Goal: Information Seeking & Learning: Learn about a topic

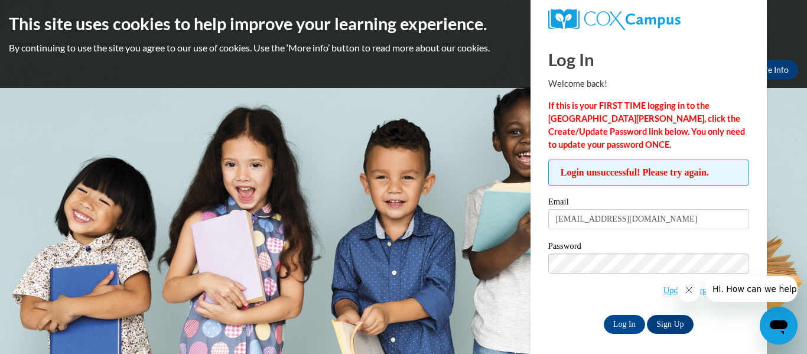
click at [478, 148] on body "This site uses cookies to help improve your learning experience. By continuing …" at bounding box center [403, 177] width 807 height 354
click at [687, 292] on icon "Close message from company" at bounding box center [688, 289] width 9 height 9
click at [784, 270] on body "This site uses cookies to help improve your learning experience. By continuing …" at bounding box center [403, 177] width 807 height 354
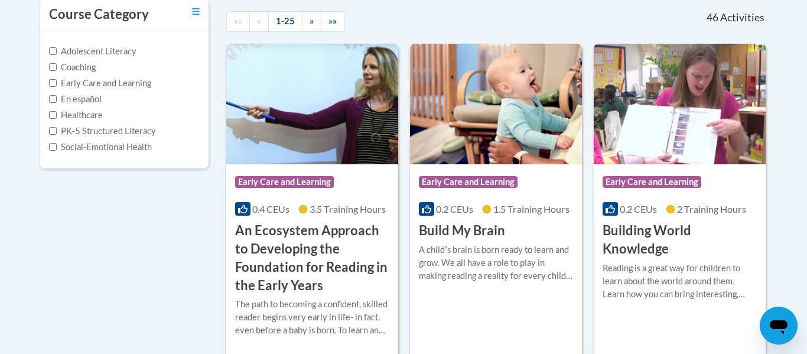
scroll to position [283, 0]
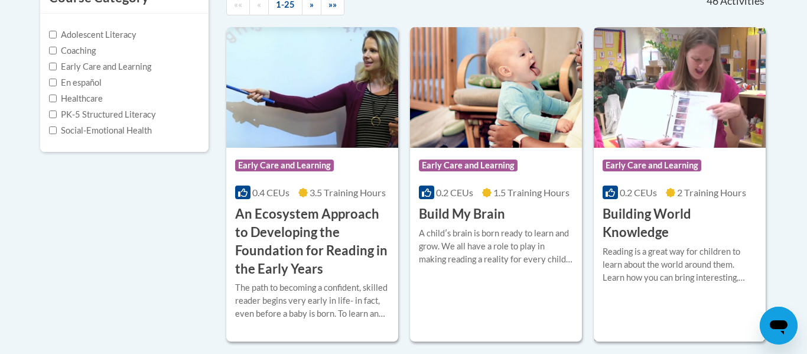
click at [615, 218] on h3 "Building World Knowledge" at bounding box center [679, 223] width 154 height 37
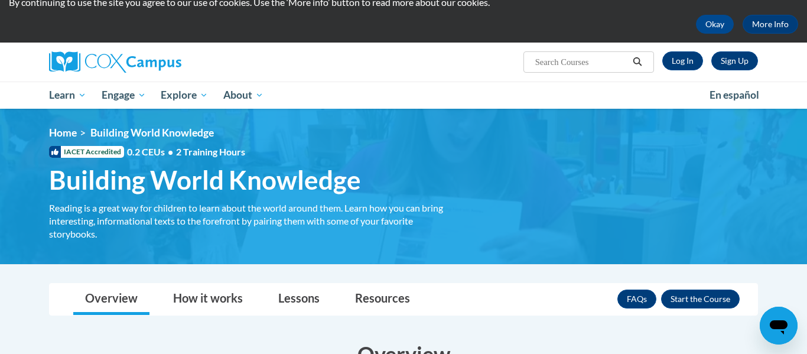
scroll to position [47, 0]
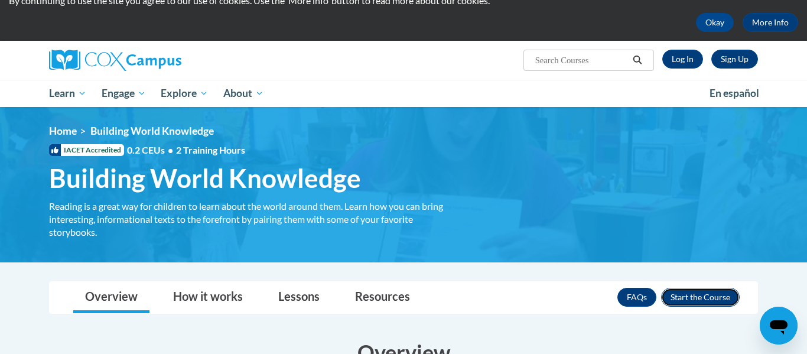
click at [706, 299] on button "Enroll" at bounding box center [700, 297] width 79 height 19
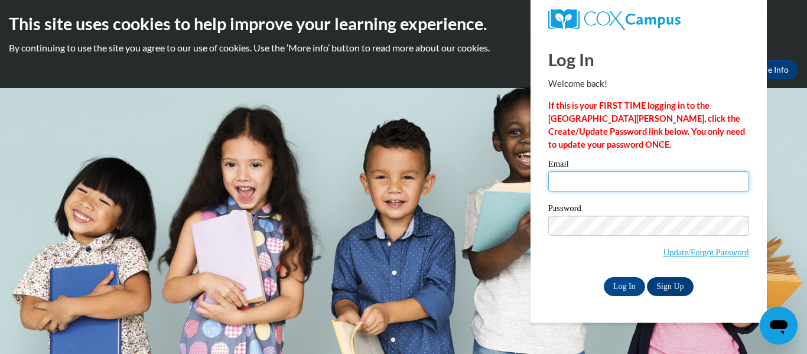
click at [583, 183] on input "Email" at bounding box center [648, 181] width 201 height 20
type input "k_conrad@vwcs.net"
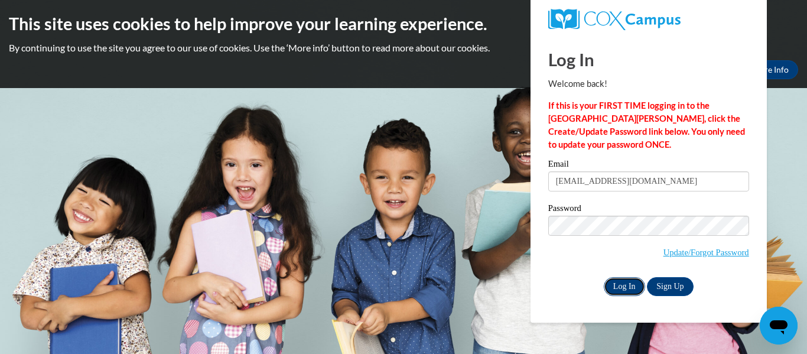
click at [638, 280] on input "Log In" at bounding box center [623, 286] width 41 height 19
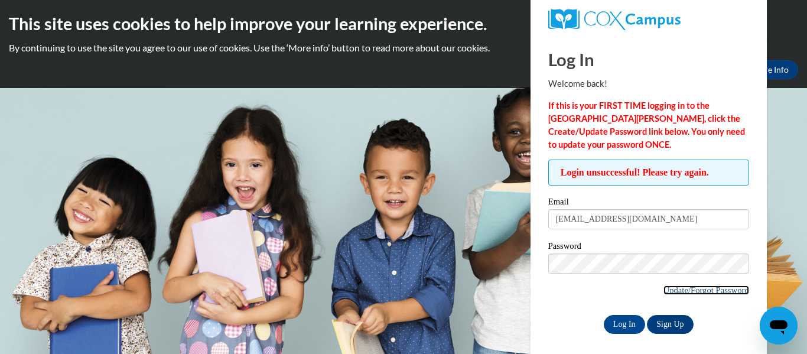
click at [695, 292] on link "Update/Forgot Password" at bounding box center [706, 289] width 86 height 9
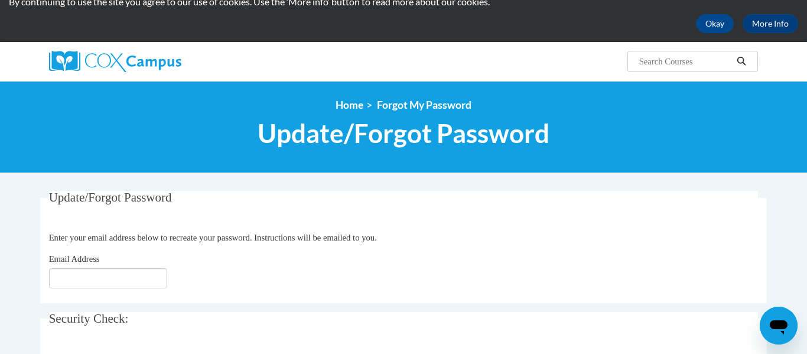
scroll to position [47, 0]
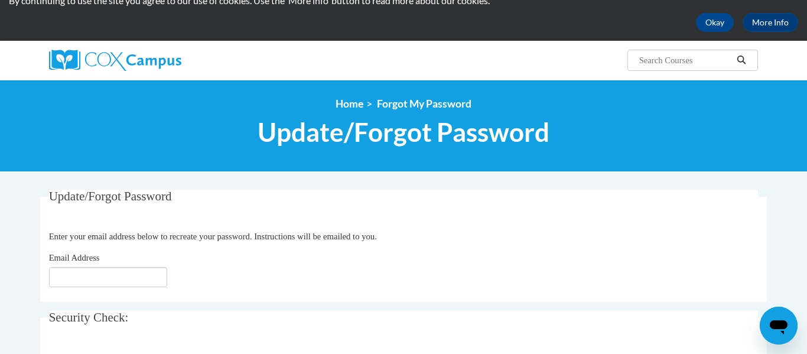
click at [120, 254] on div "Email Address" at bounding box center [403, 269] width 709 height 36
click at [73, 273] on input "Email Address" at bounding box center [108, 277] width 118 height 20
type input "k_conrad@vwcs.net"
click at [245, 298] on fieldset "Update/Forgot Password Please enter your email address Enter your email address…" at bounding box center [403, 246] width 726 height 112
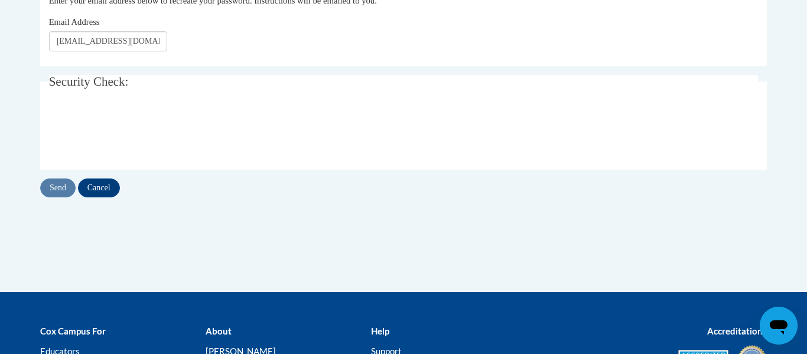
scroll to position [283, 0]
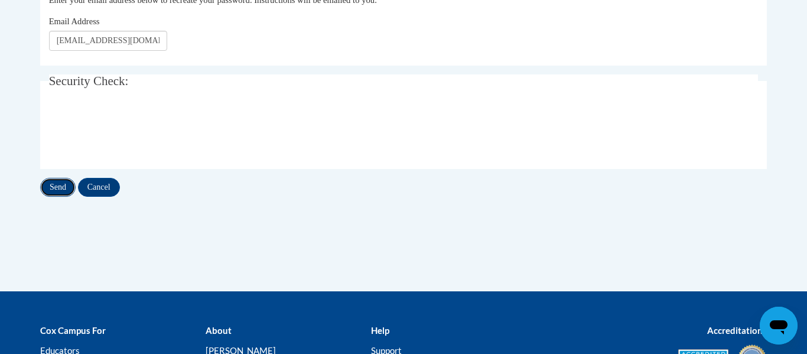
click at [57, 189] on input "Send" at bounding box center [57, 187] width 35 height 19
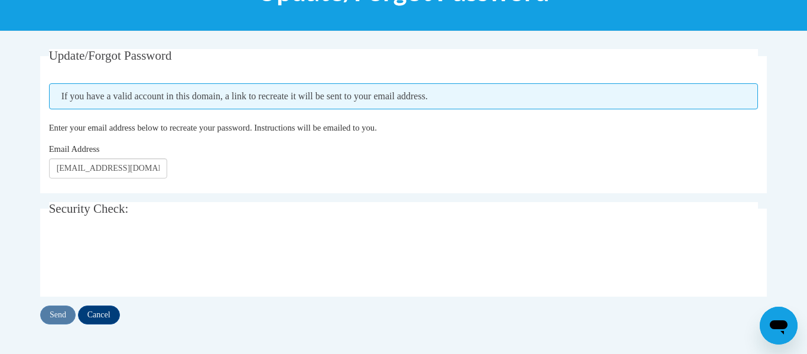
scroll to position [189, 0]
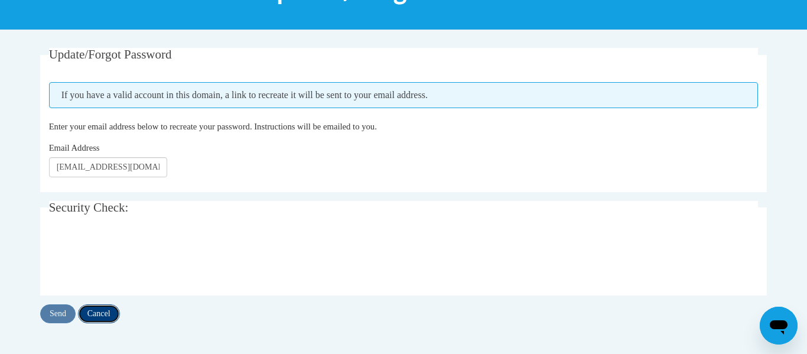
click at [100, 317] on input "Cancel" at bounding box center [99, 313] width 42 height 19
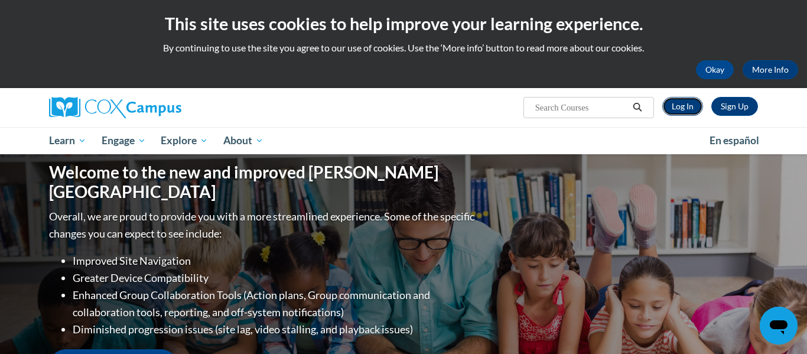
click at [675, 104] on link "Log In" at bounding box center [682, 106] width 41 height 19
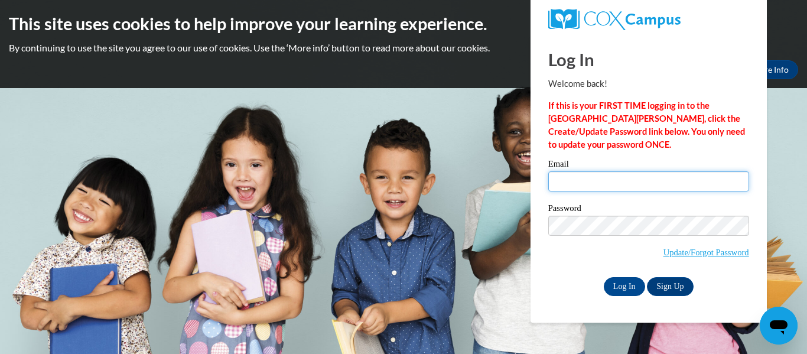
click at [566, 180] on input "Email" at bounding box center [648, 181] width 201 height 20
type input "k_conrad@vwcs.net"
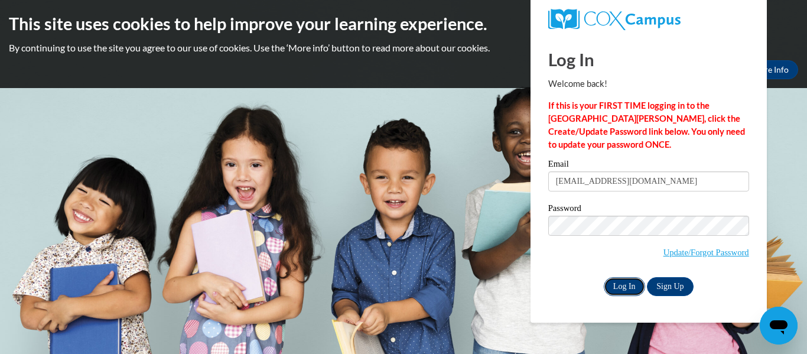
click at [622, 282] on input "Log In" at bounding box center [623, 286] width 41 height 19
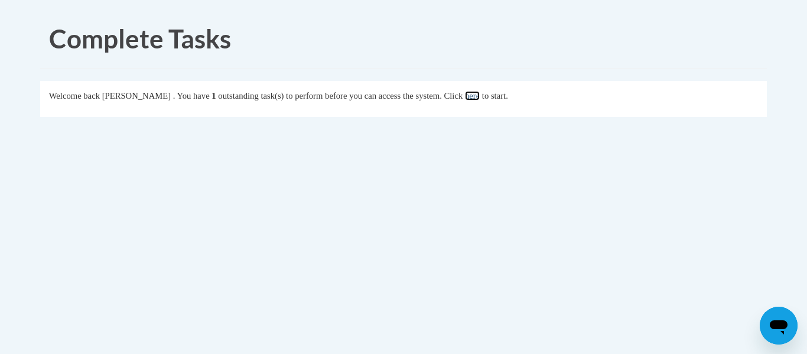
click at [479, 100] on link "here" at bounding box center [472, 95] width 15 height 9
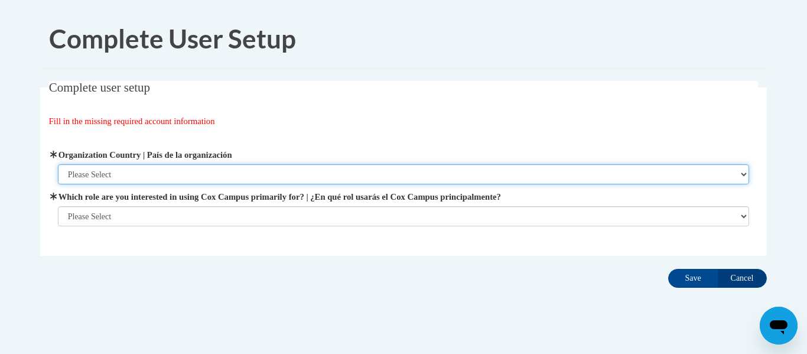
click at [165, 177] on select "Please Select [GEOGRAPHIC_DATA] | [GEOGRAPHIC_DATA] Outside of [GEOGRAPHIC_DATA…" at bounding box center [403, 174] width 691 height 20
select select "ad49bcad-a171-4b2e-b99c-48b446064914"
click at [58, 164] on select "Please Select [GEOGRAPHIC_DATA] | [GEOGRAPHIC_DATA] Outside of [GEOGRAPHIC_DATA…" at bounding box center [403, 174] width 691 height 20
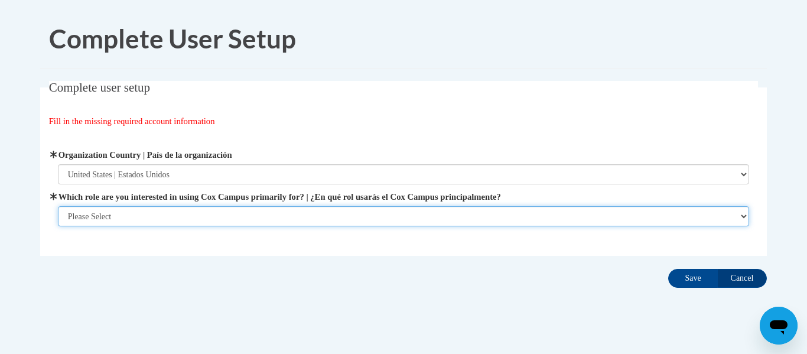
click at [117, 217] on select "Please Select College/University | Colegio/Universidad Community/Nonprofit Part…" at bounding box center [403, 216] width 691 height 20
select select "fbf2d438-af2f-41f8-98f1-81c410e29de3"
click at [58, 206] on select "Please Select College/University | Colegio/Universidad Community/Nonprofit Part…" at bounding box center [403, 216] width 691 height 20
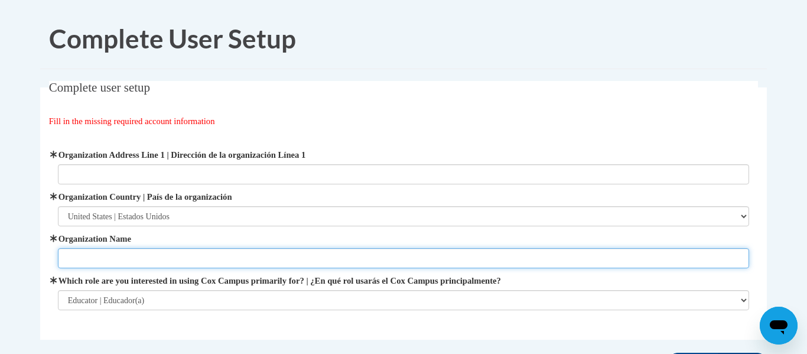
click at [84, 258] on input "Organization Name" at bounding box center [403, 258] width 691 height 20
type input "van wert city schools"
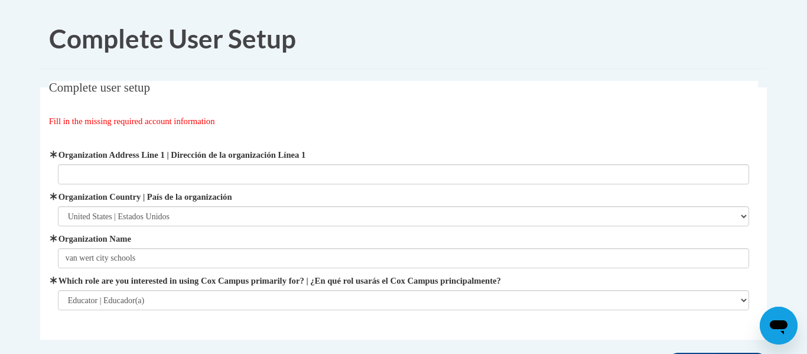
click at [786, 296] on body "Complete User Setup Complete user setup Fill in the missing required account in…" at bounding box center [403, 227] width 807 height 455
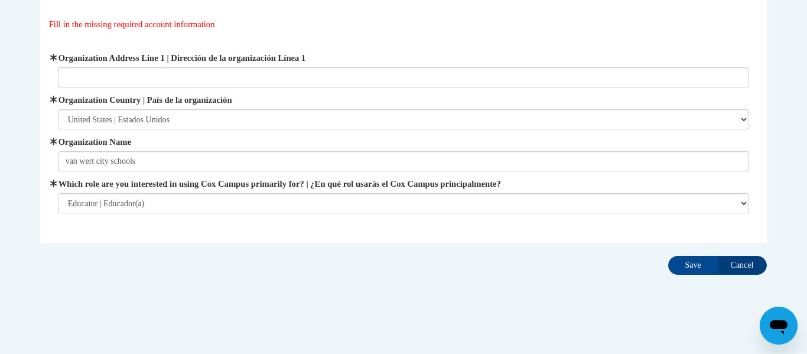
scroll to position [102, 0]
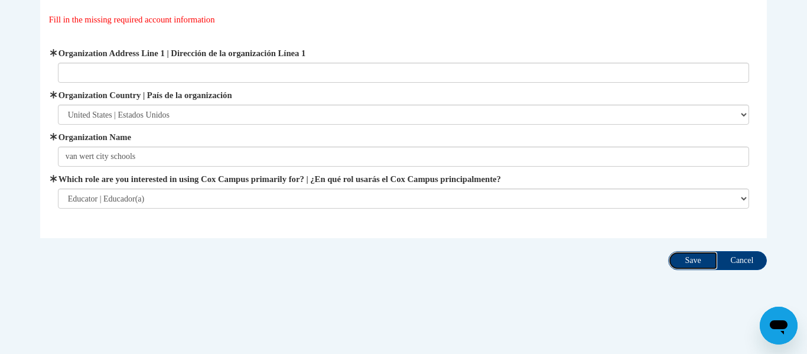
click at [698, 259] on input "Save" at bounding box center [693, 260] width 50 height 19
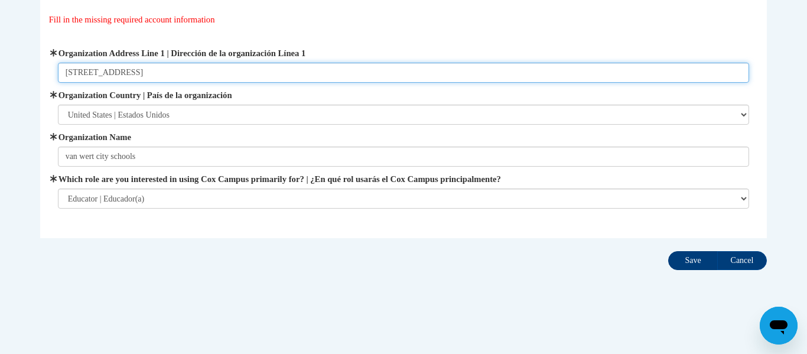
type input "1123 buckeye drive"
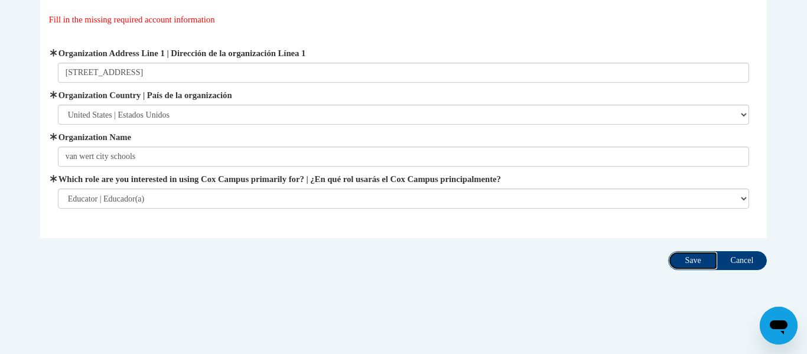
click at [703, 257] on input "Save" at bounding box center [693, 260] width 50 height 19
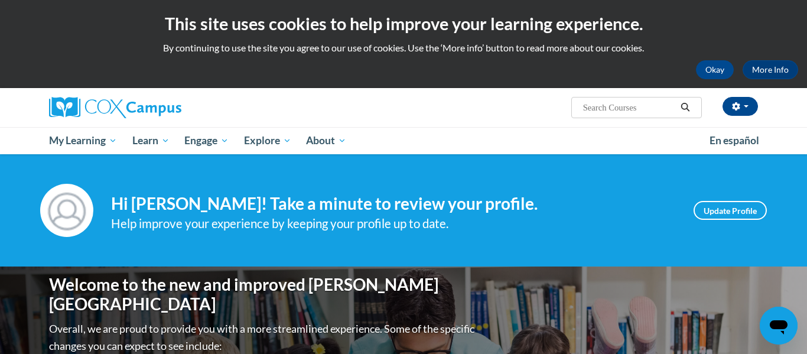
click at [703, 257] on div "Your profile Hi [PERSON_NAME]! Take a minute to review your profile. Help impro…" at bounding box center [403, 210] width 807 height 112
click at [730, 207] on link "Update Profile" at bounding box center [729, 210] width 73 height 19
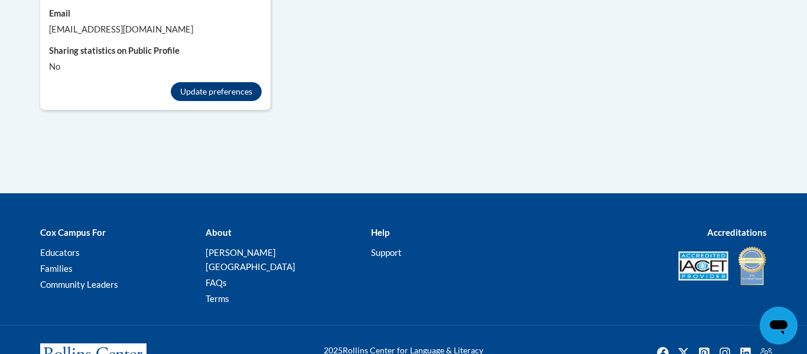
scroll to position [1295, 0]
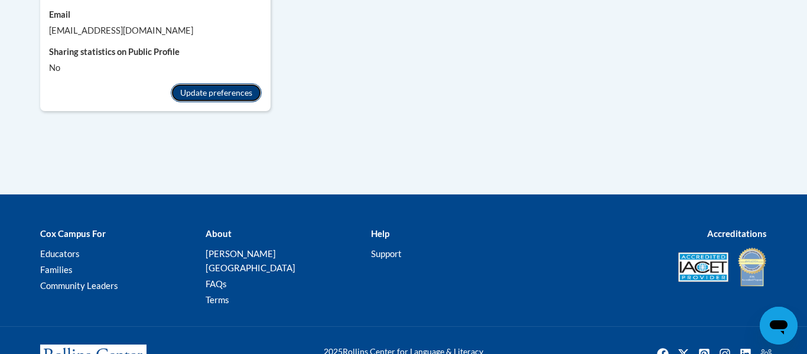
click at [212, 83] on button "Update preferences" at bounding box center [216, 92] width 91 height 19
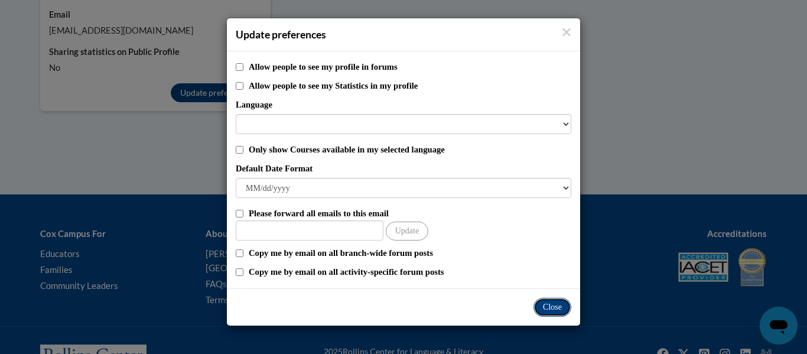
click at [558, 312] on button "Close" at bounding box center [552, 307] width 38 height 19
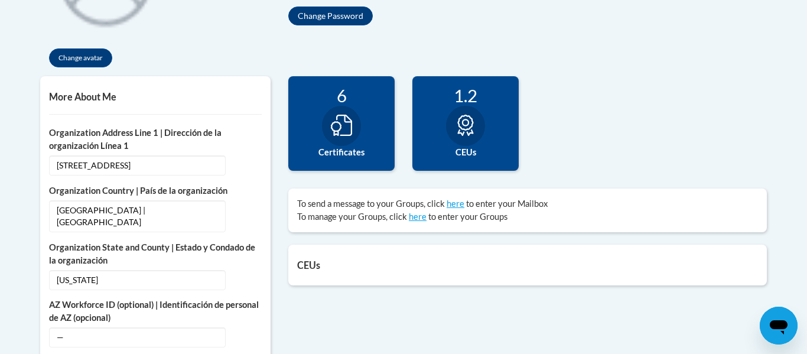
scroll to position [350, 0]
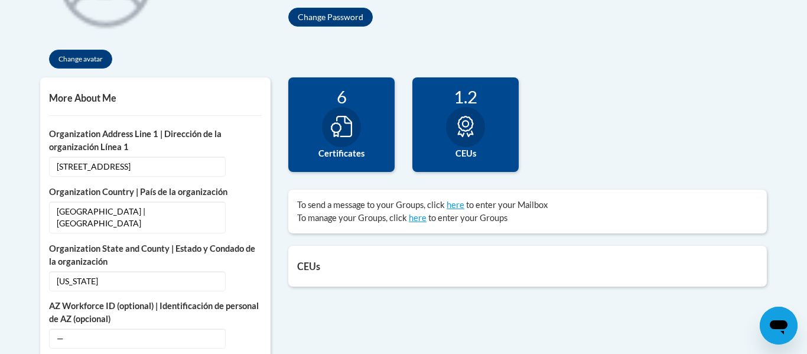
click at [500, 147] on label "CEUs" at bounding box center [465, 153] width 89 height 13
click at [472, 127] on icon at bounding box center [465, 126] width 21 height 21
click at [470, 123] on icon at bounding box center [465, 126] width 21 height 21
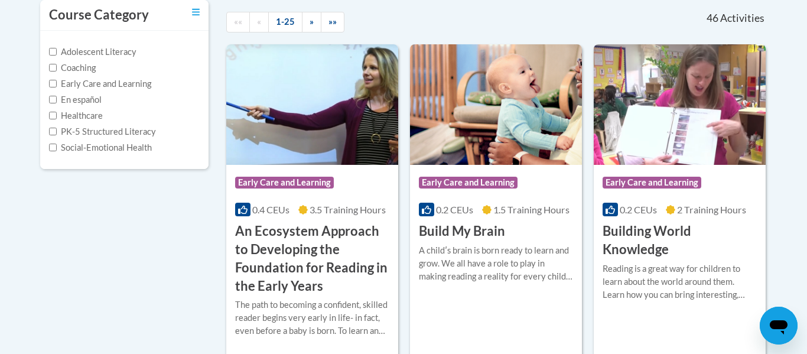
scroll to position [283, 0]
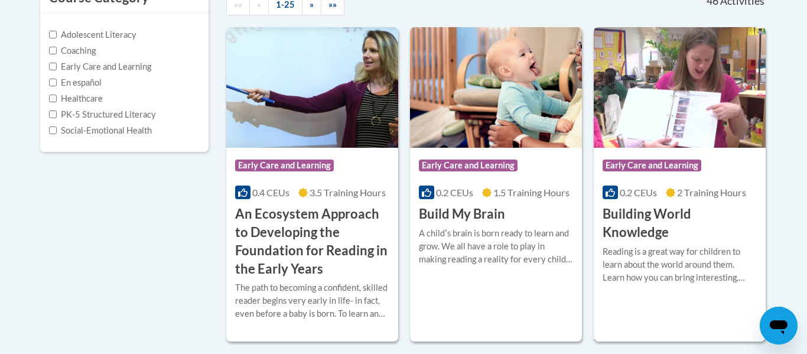
click at [645, 228] on h3 "Building World Knowledge" at bounding box center [679, 223] width 154 height 37
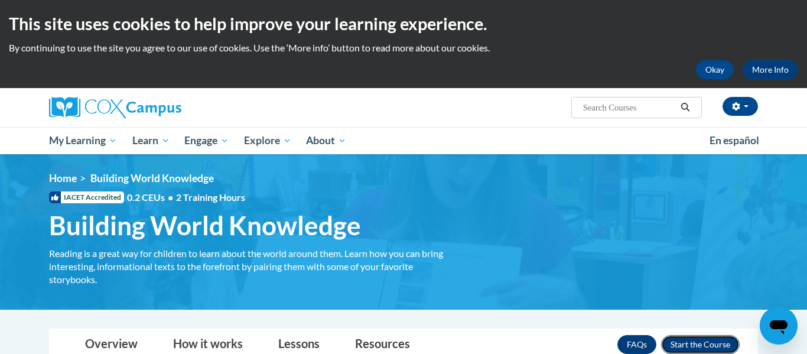
click at [680, 342] on button "Enroll" at bounding box center [700, 344] width 79 height 19
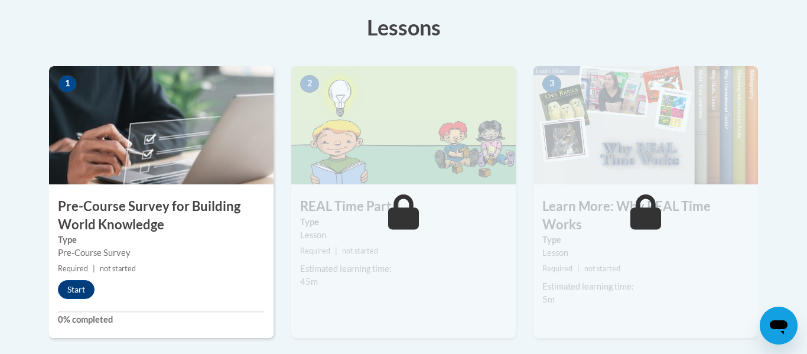
scroll to position [354, 0]
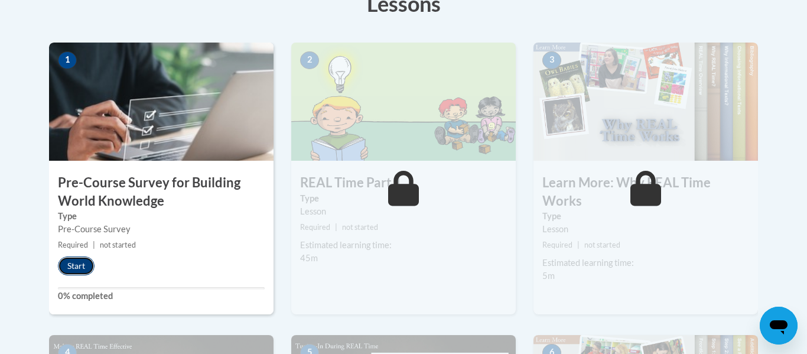
click at [71, 269] on button "Start" at bounding box center [76, 265] width 37 height 19
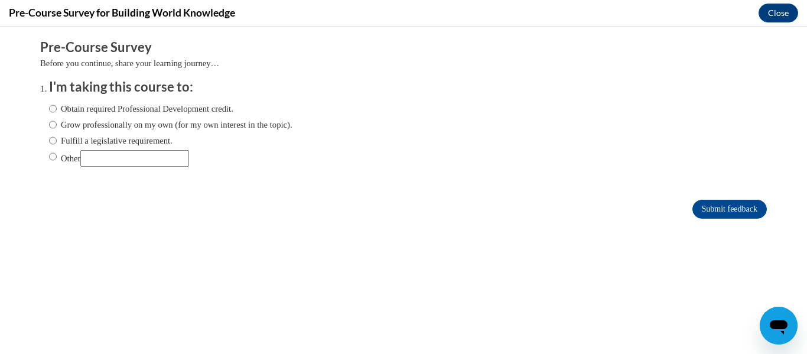
scroll to position [0, 0]
click at [52, 107] on input "Obtain required Professional Development credit." at bounding box center [53, 108] width 8 height 13
radio input "true"
click at [749, 207] on input "Submit feedback" at bounding box center [729, 209] width 74 height 19
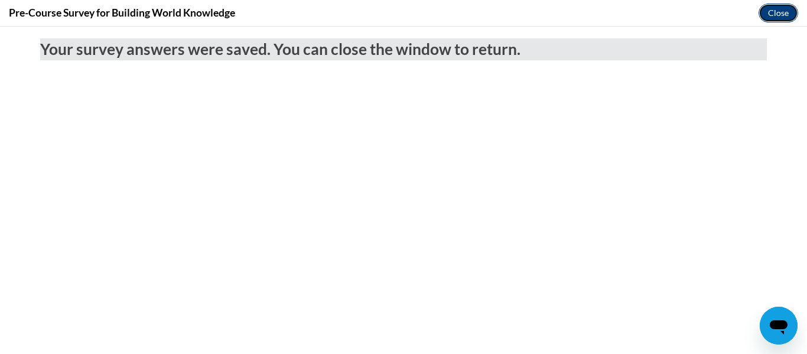
click at [776, 8] on button "Close" at bounding box center [778, 13] width 40 height 19
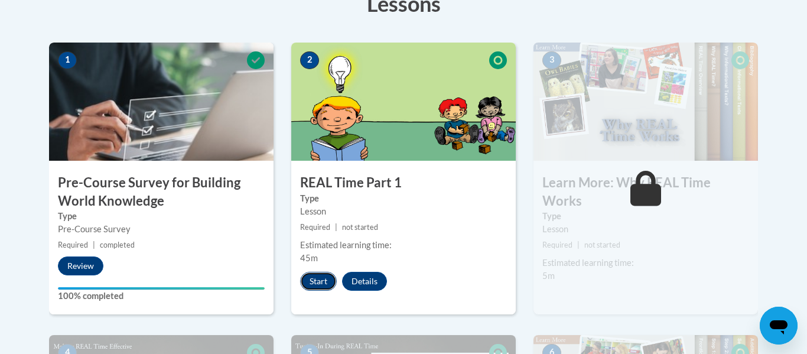
click at [305, 279] on button "Start" at bounding box center [318, 281] width 37 height 19
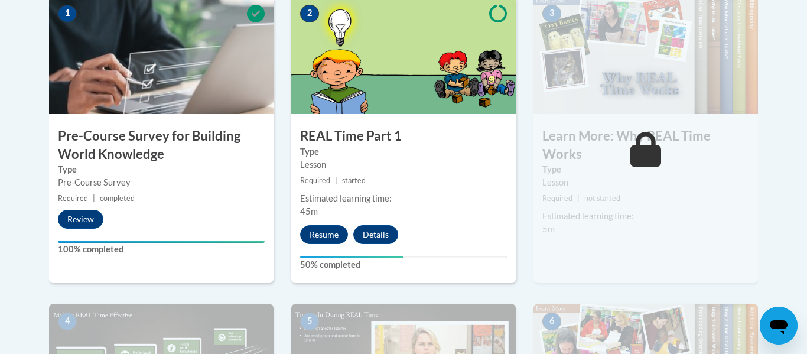
scroll to position [401, 0]
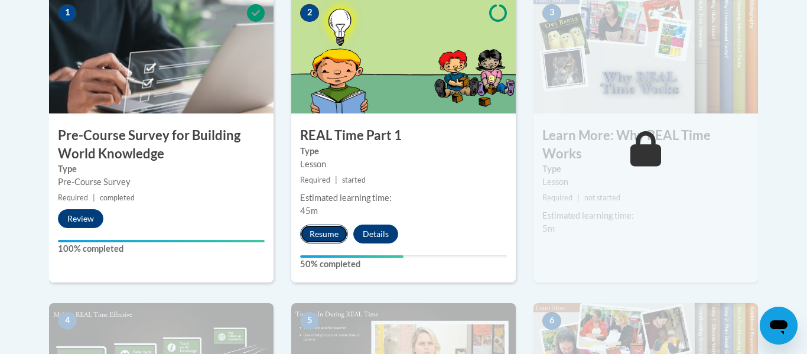
click at [335, 238] on button "Resume" at bounding box center [324, 233] width 48 height 19
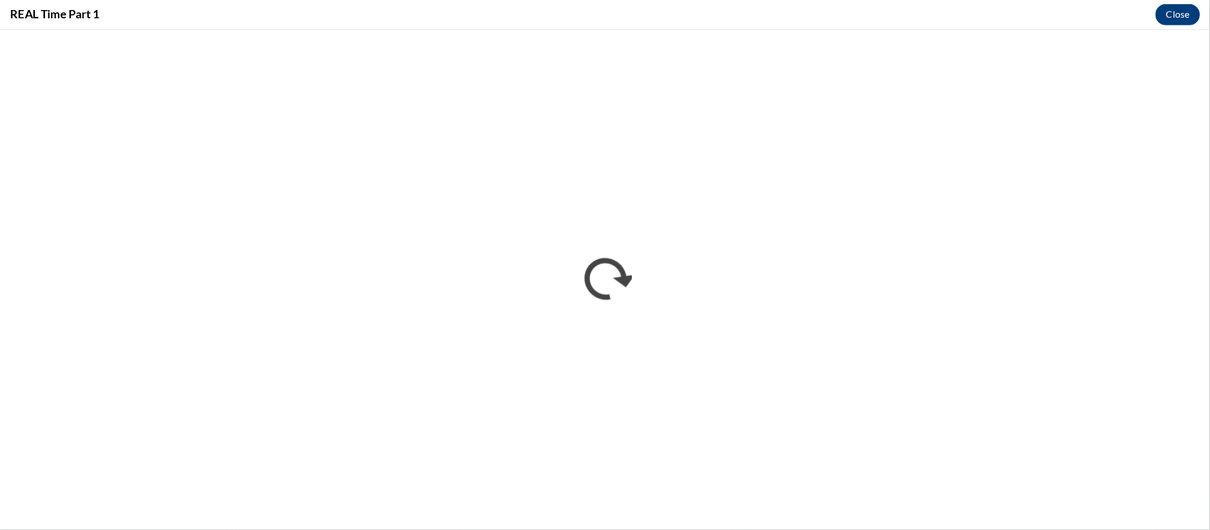
scroll to position [401, 0]
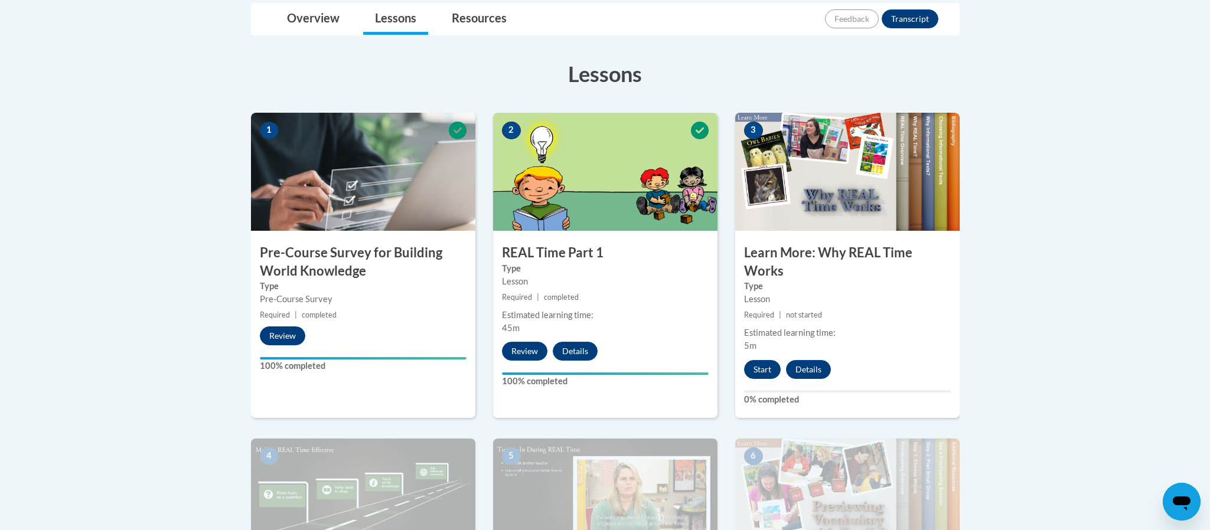
scroll to position [283, 0]
click at [736, 383] on div "3 Learn More: Why REAL Time Works Type Lesson Required | not started Estimated …" at bounding box center [847, 265] width 224 height 305
click at [768, 371] on button "Start" at bounding box center [762, 370] width 37 height 19
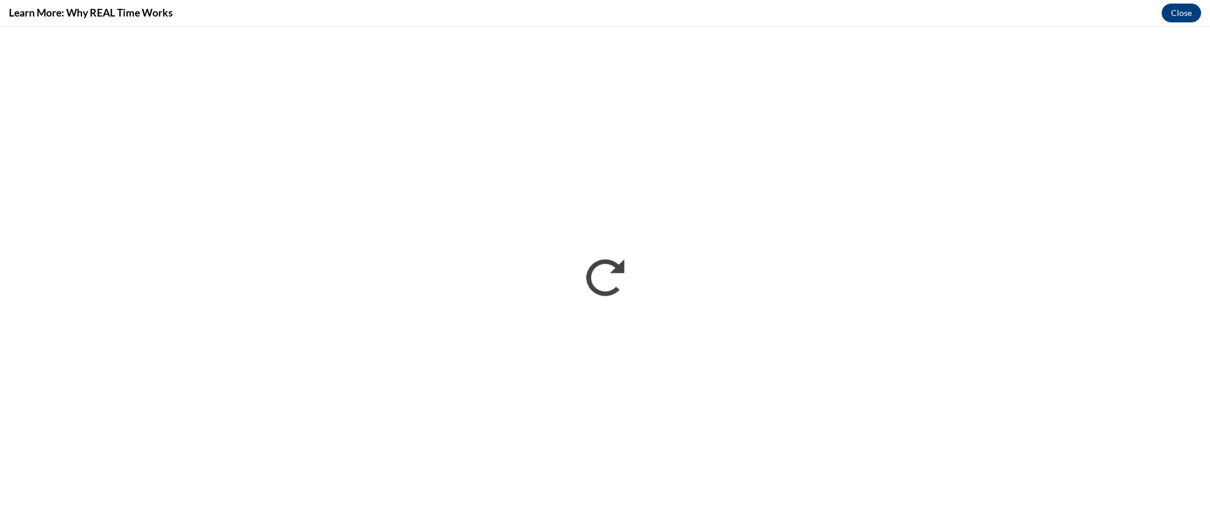
scroll to position [0, 0]
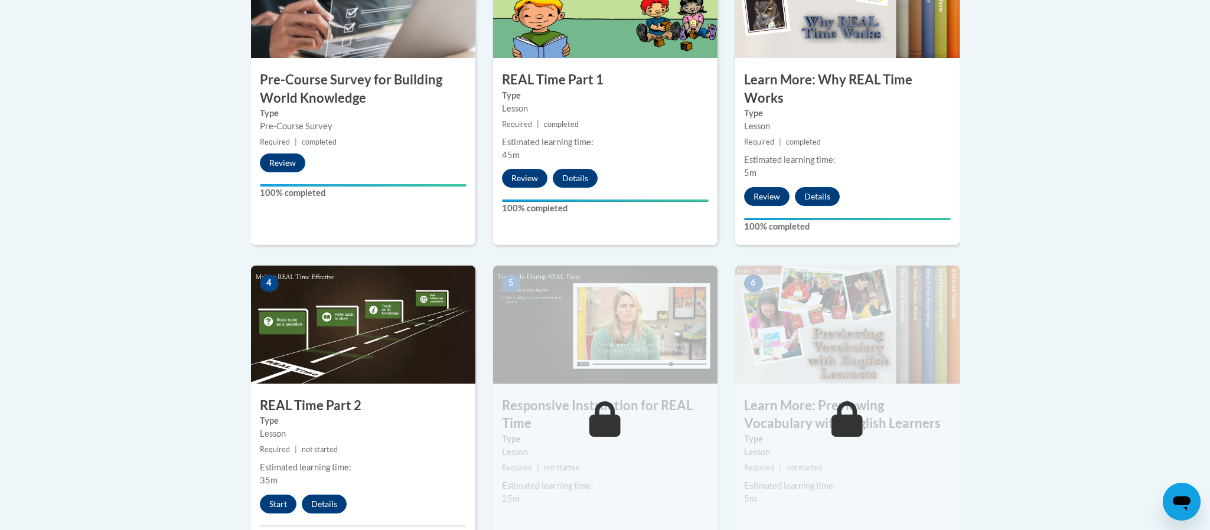
scroll to position [461, 0]
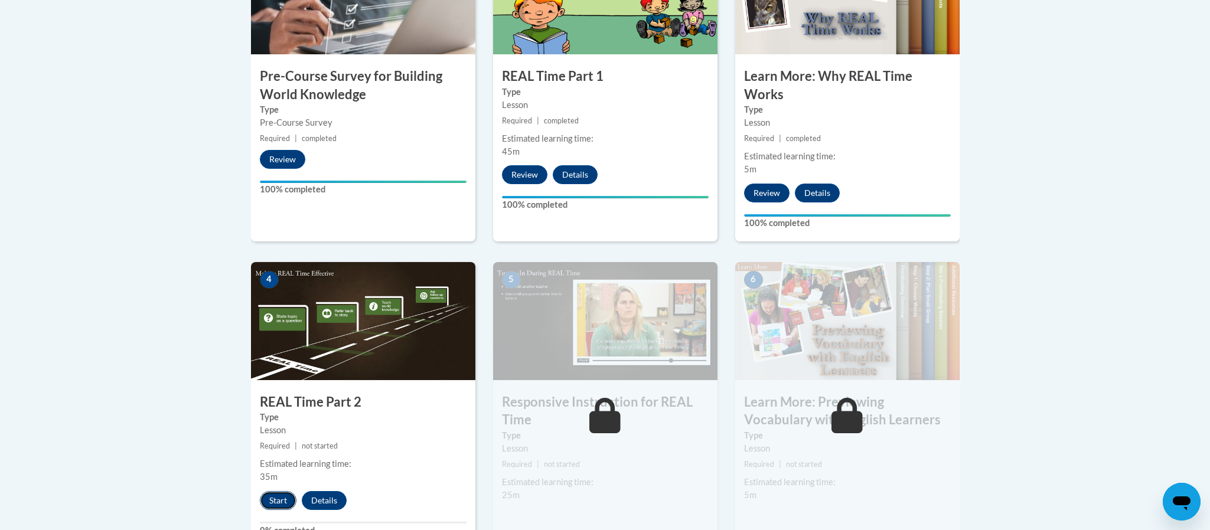
click at [270, 501] on button "Start" at bounding box center [278, 500] width 37 height 19
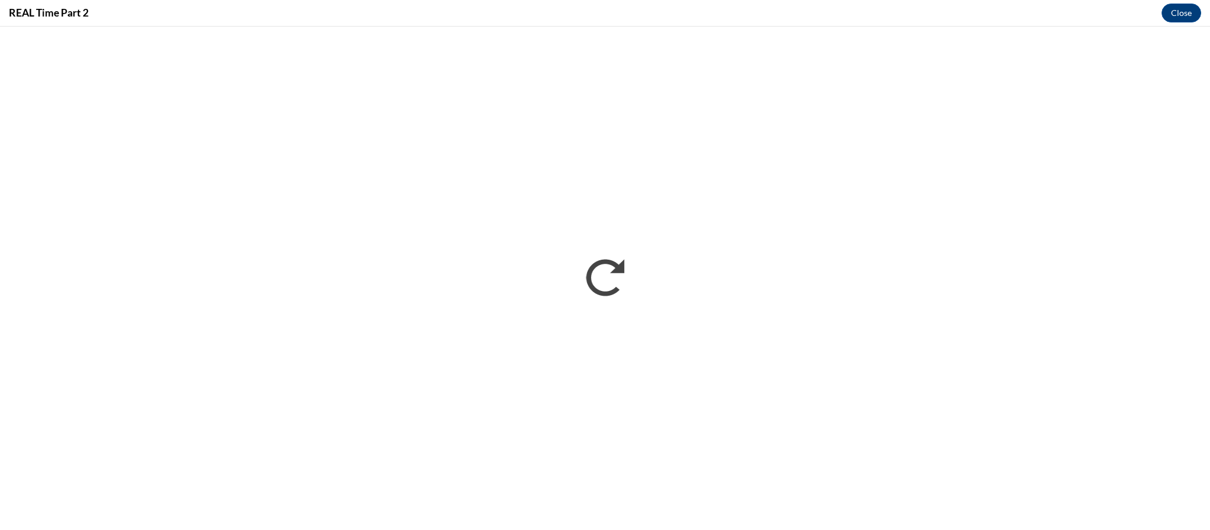
scroll to position [0, 0]
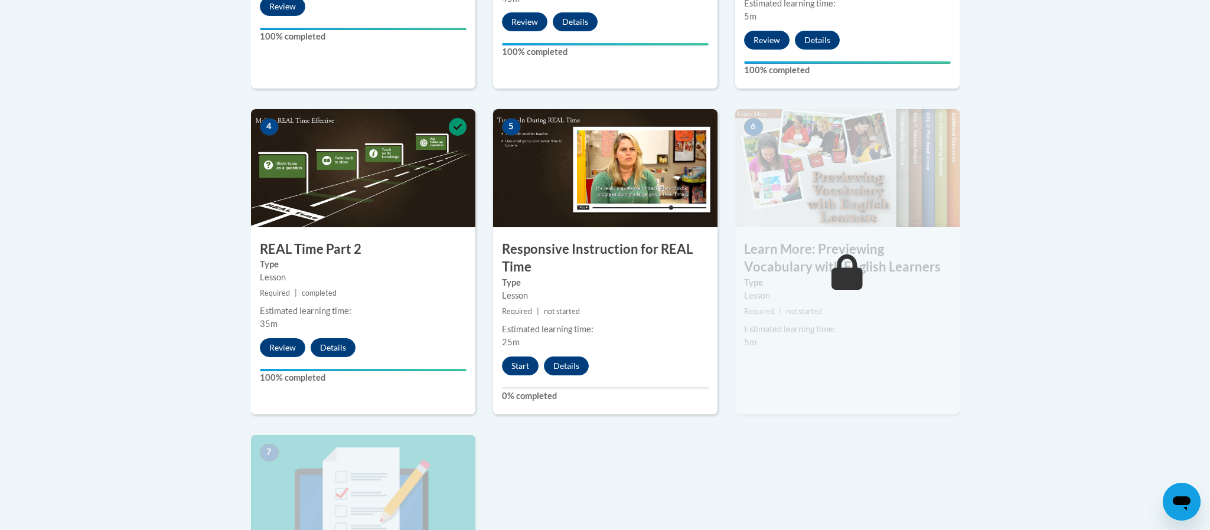
scroll to position [615, 0]
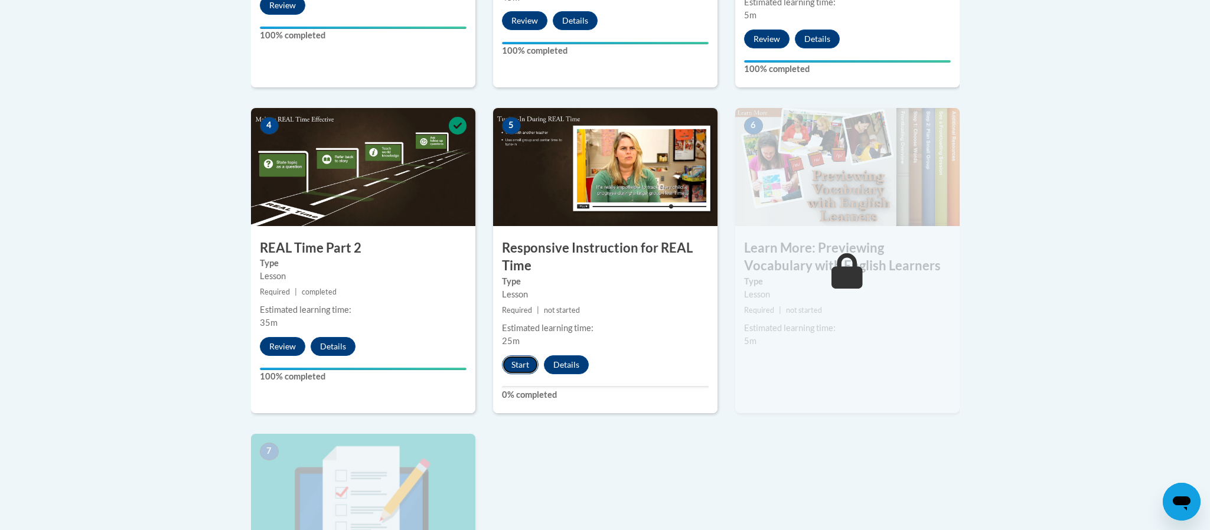
click at [514, 371] on button "Start" at bounding box center [520, 364] width 37 height 19
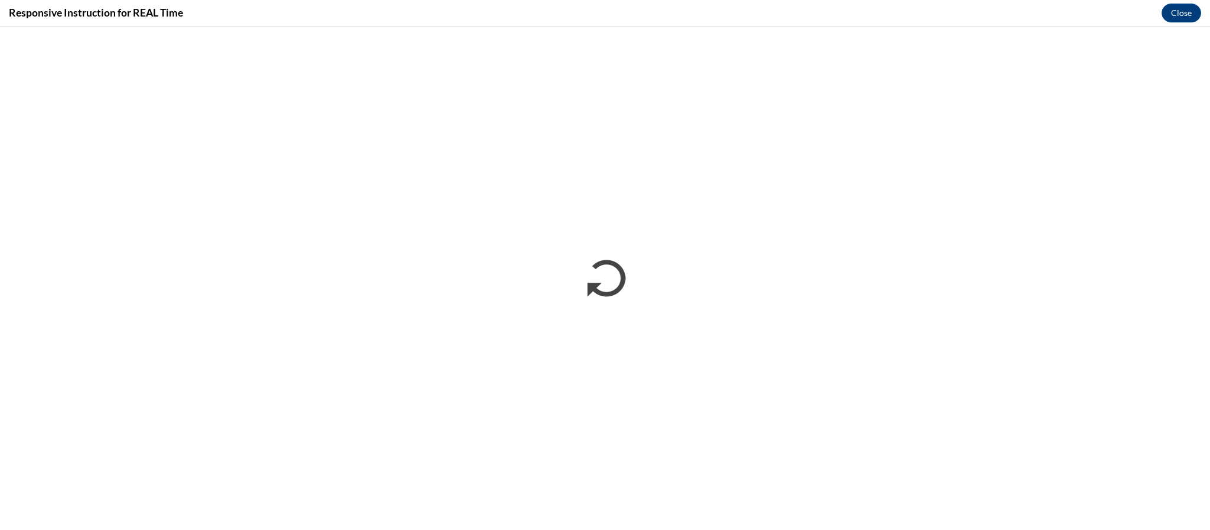
scroll to position [0, 0]
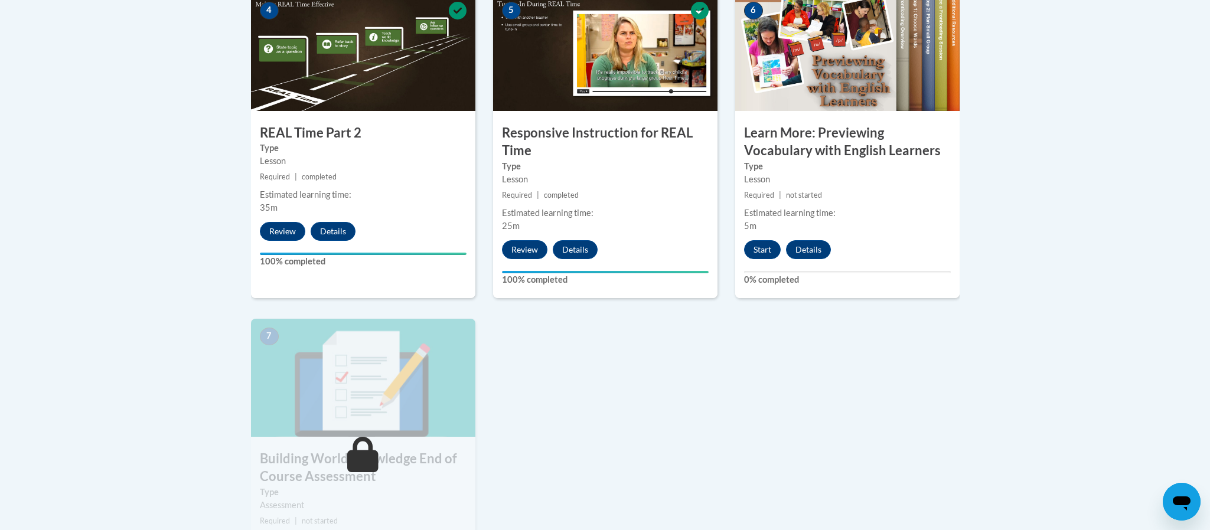
scroll to position [730, 0]
click at [759, 252] on button "Start" at bounding box center [762, 249] width 37 height 19
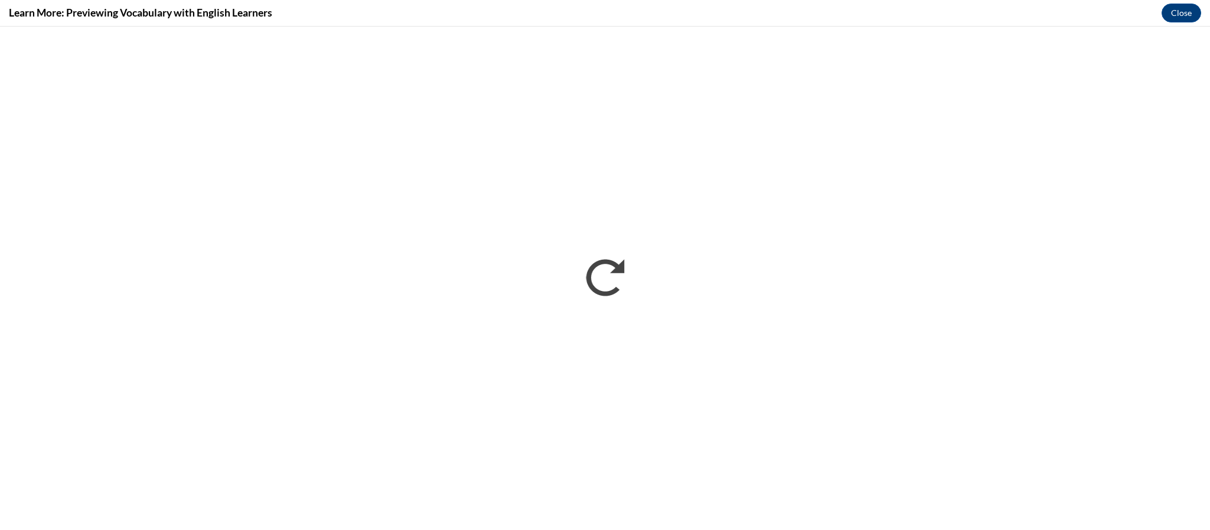
scroll to position [0, 0]
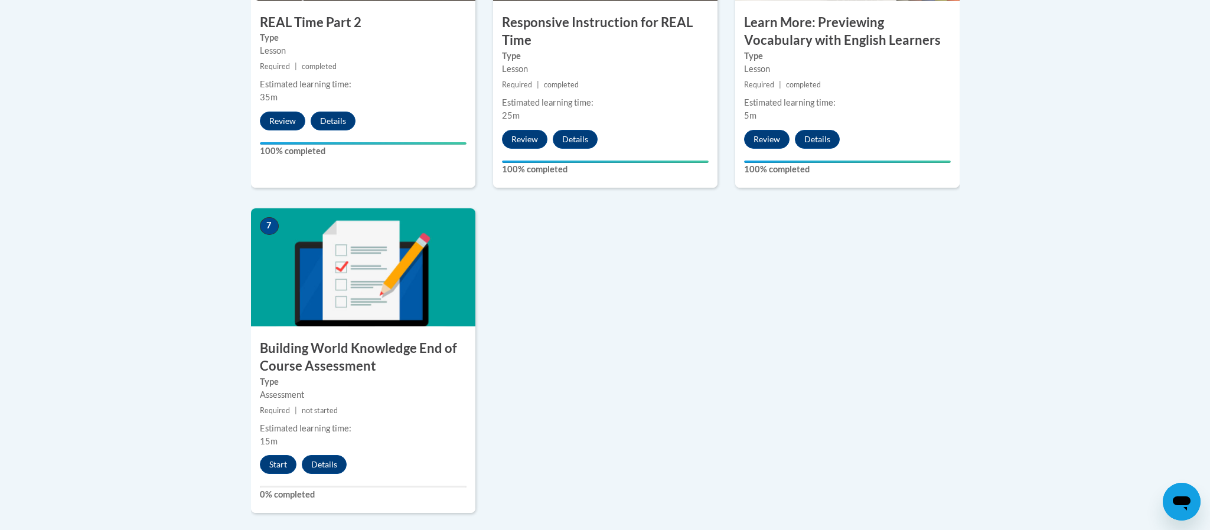
scroll to position [841, 0]
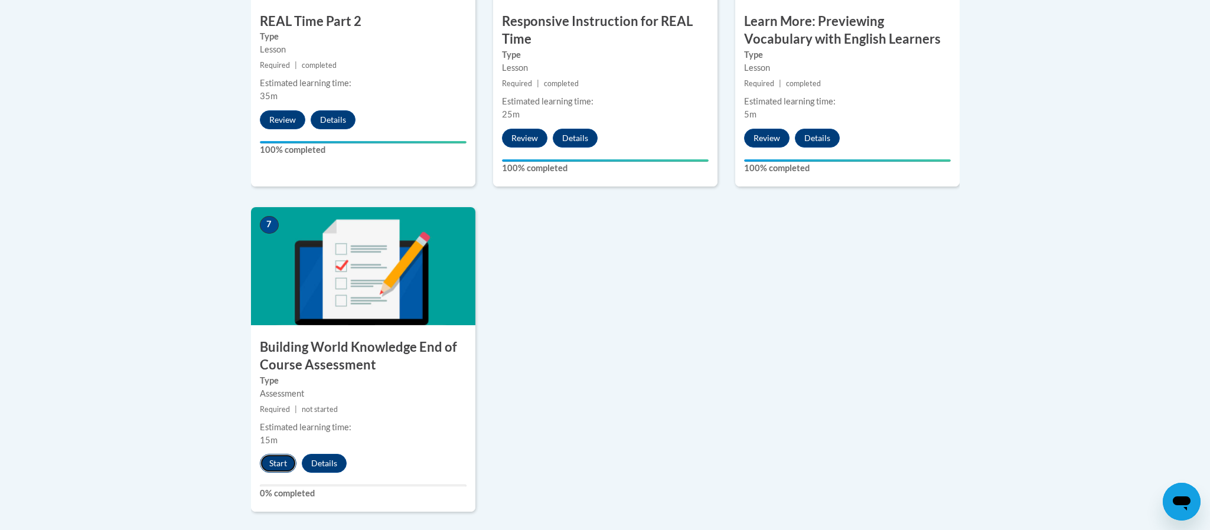
click at [273, 460] on button "Start" at bounding box center [278, 463] width 37 height 19
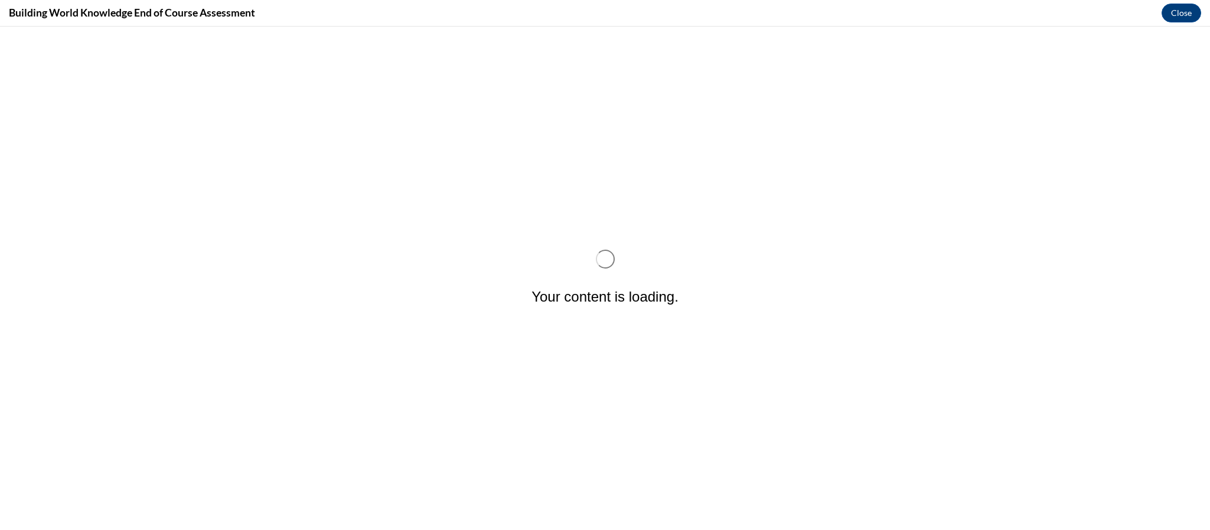
scroll to position [0, 0]
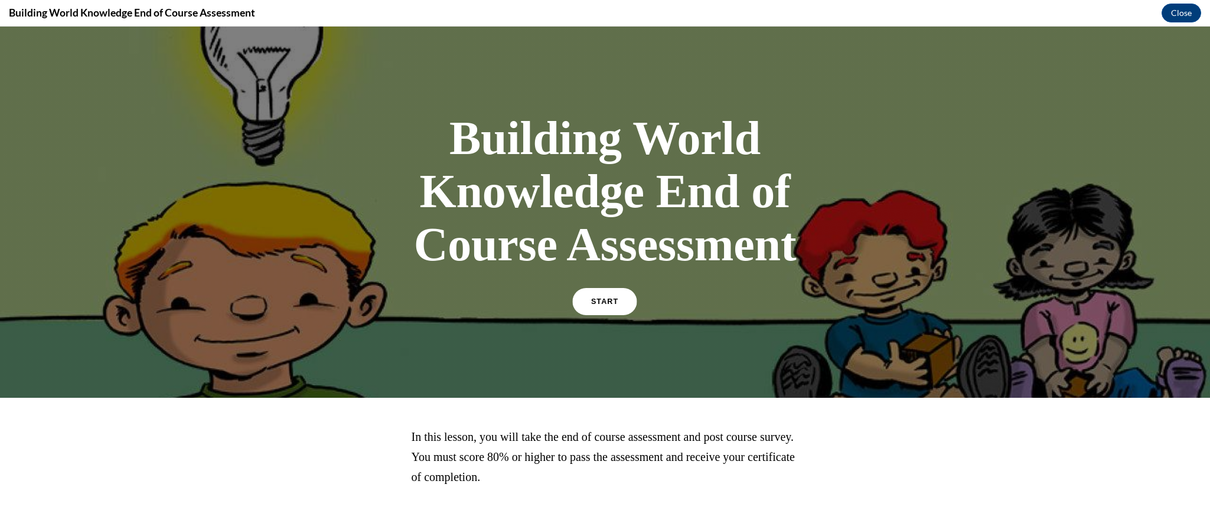
click at [617, 298] on link "START" at bounding box center [605, 301] width 64 height 27
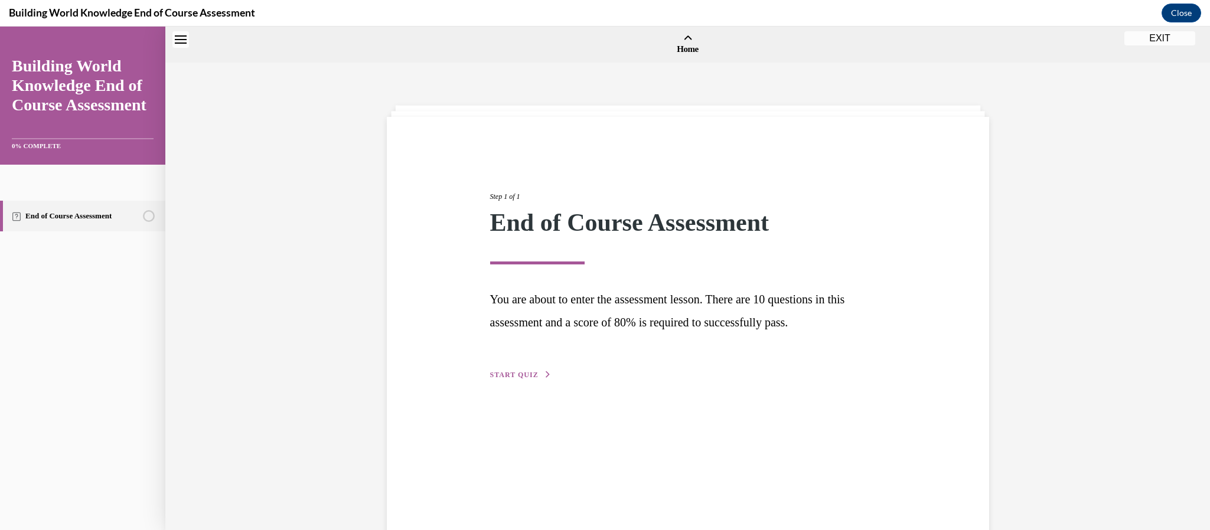
scroll to position [36, 0]
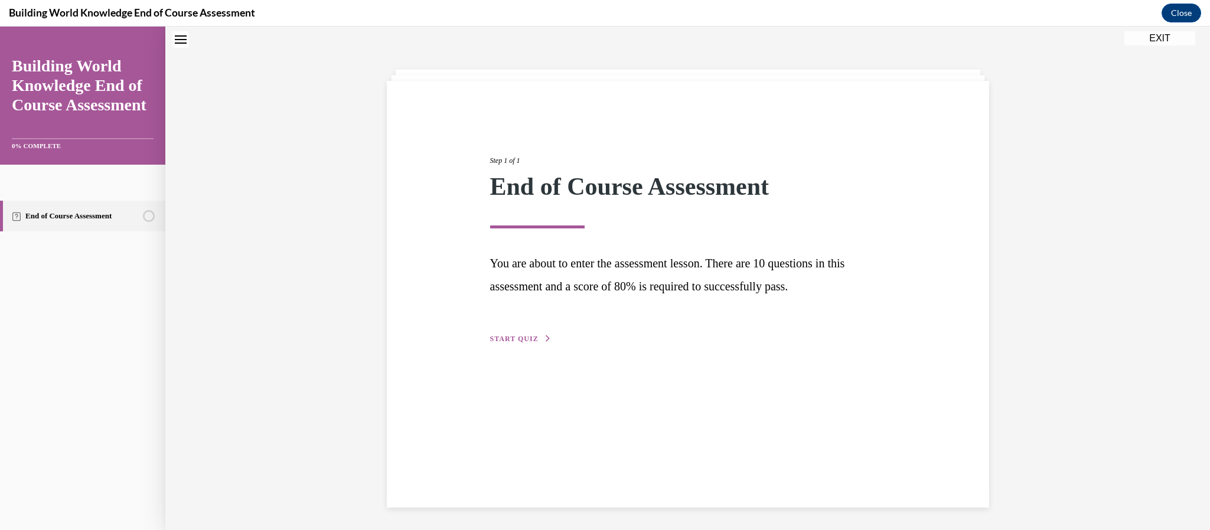
click at [505, 334] on button "START QUIZ" at bounding box center [520, 339] width 61 height 11
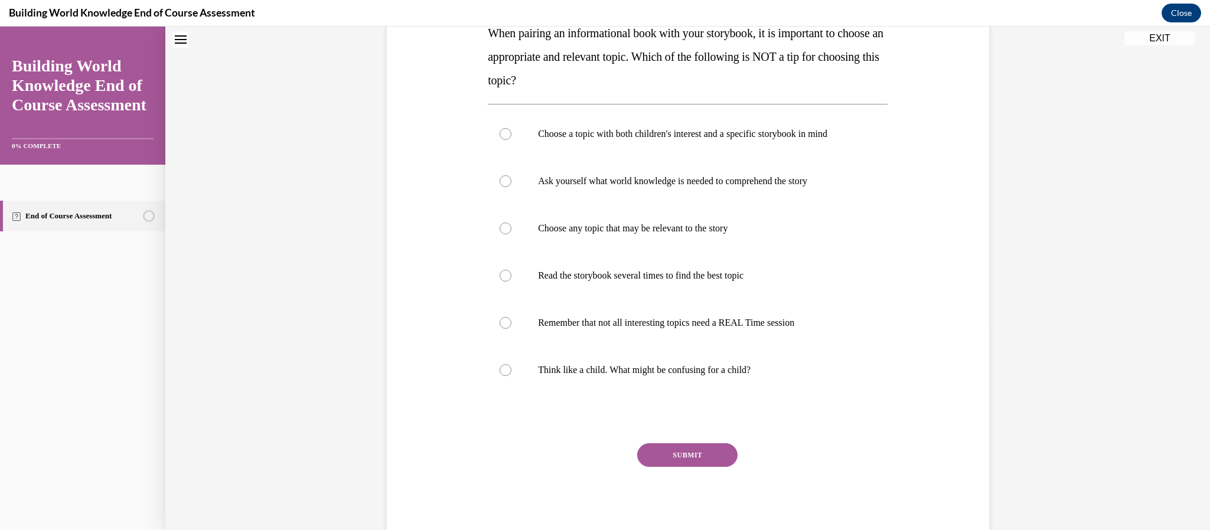
scroll to position [174, 0]
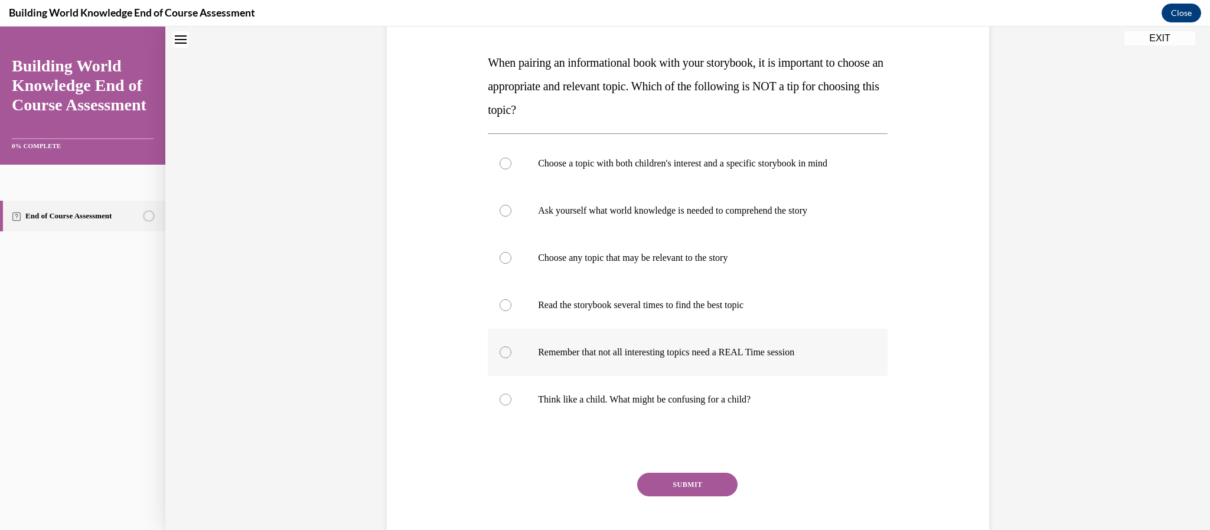
click at [568, 345] on label "Remember that not all interesting topics need a REAL Time session" at bounding box center [688, 352] width 400 height 47
click at [511, 347] on input "Remember that not all interesting topics need a REAL Time session" at bounding box center [506, 353] width 12 height 12
radio input "true"
click at [693, 475] on button "SUBMIT" at bounding box center [687, 485] width 100 height 24
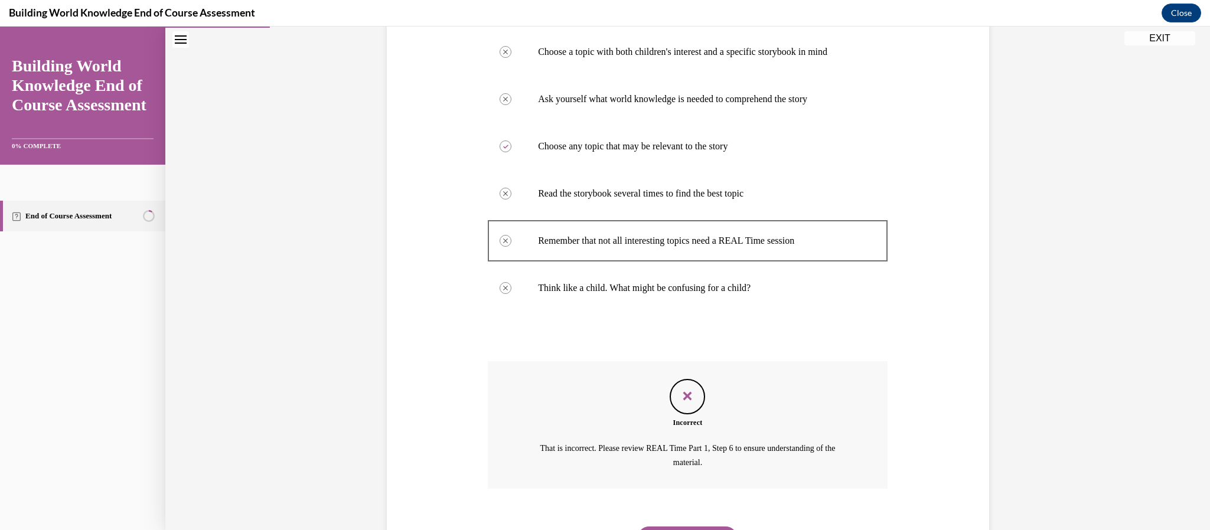
scroll to position [347, 0]
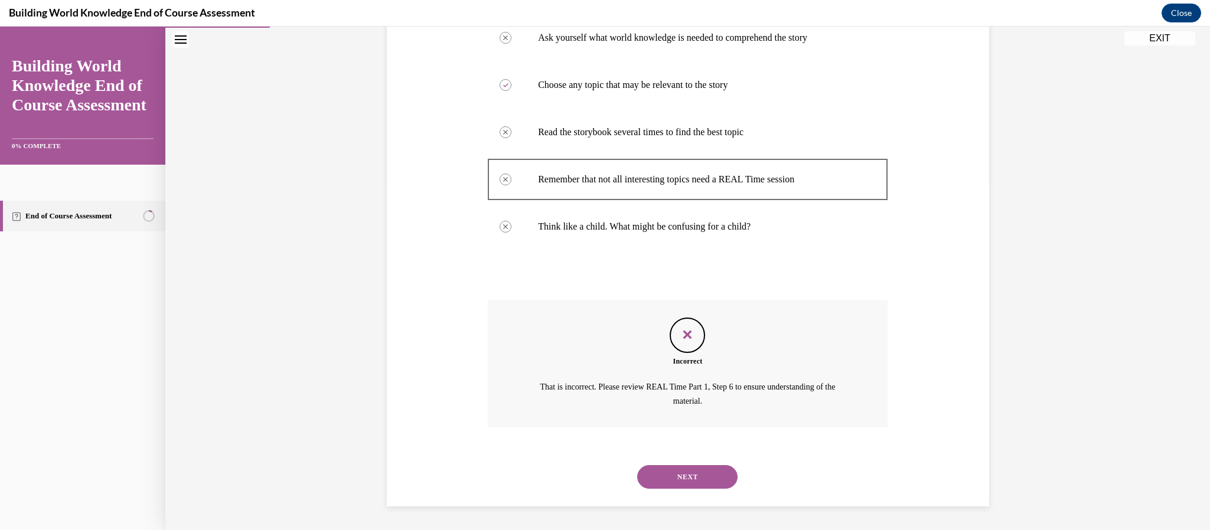
click at [693, 475] on button "NEXT" at bounding box center [687, 477] width 100 height 24
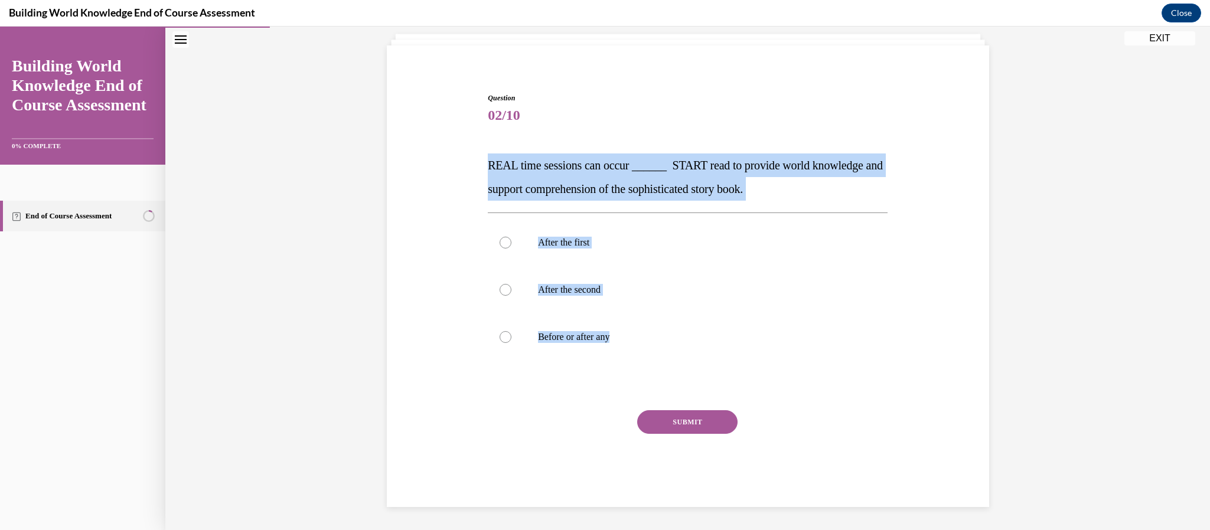
drag, startPoint x: 619, startPoint y: 336, endPoint x: 490, endPoint y: 174, distance: 207.1
click at [490, 174] on div "Question 02/10 REAL time sessions can occur ______ START read to provide world …" at bounding box center [688, 300] width 400 height 414
copy div "REAL time sessions can occur ______ START read to provide world knowledge and s…"
click at [510, 338] on div at bounding box center [506, 337] width 12 height 12
click at [510, 338] on input "Before or after any" at bounding box center [506, 337] width 12 height 12
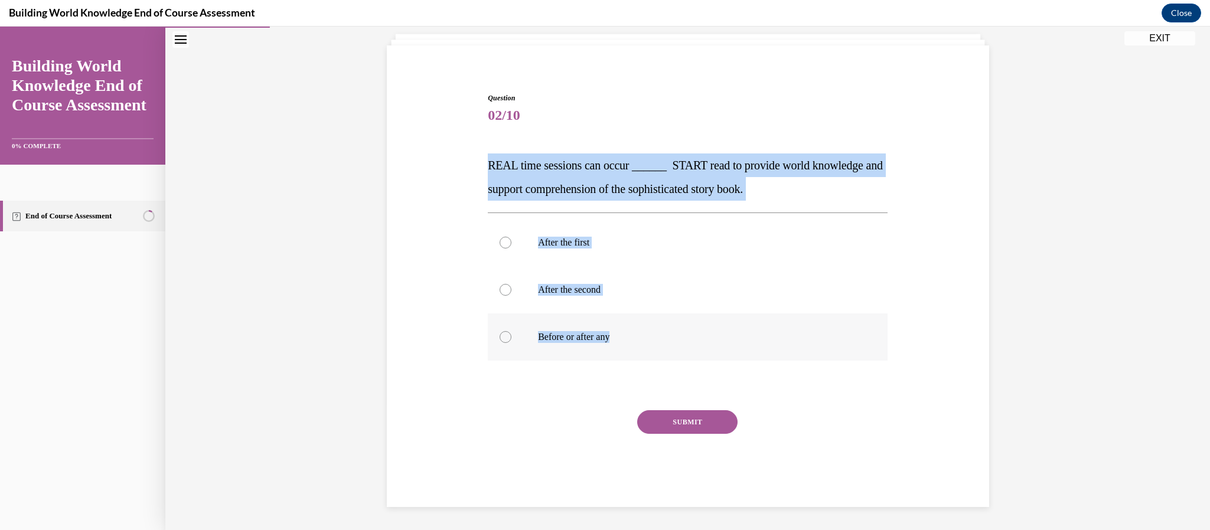
radio input "true"
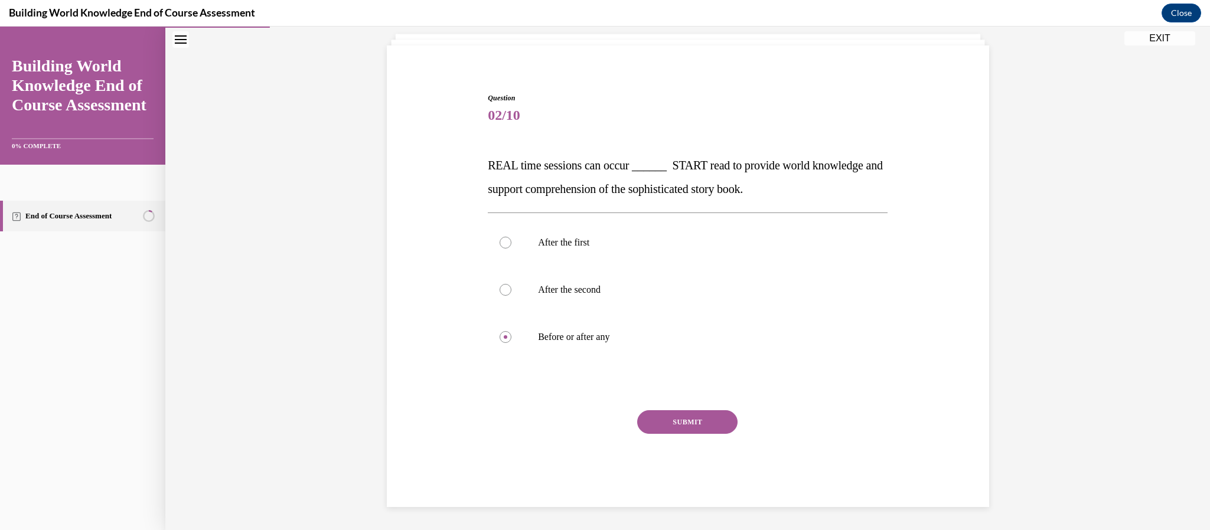
click at [679, 413] on button "SUBMIT" at bounding box center [687, 422] width 100 height 24
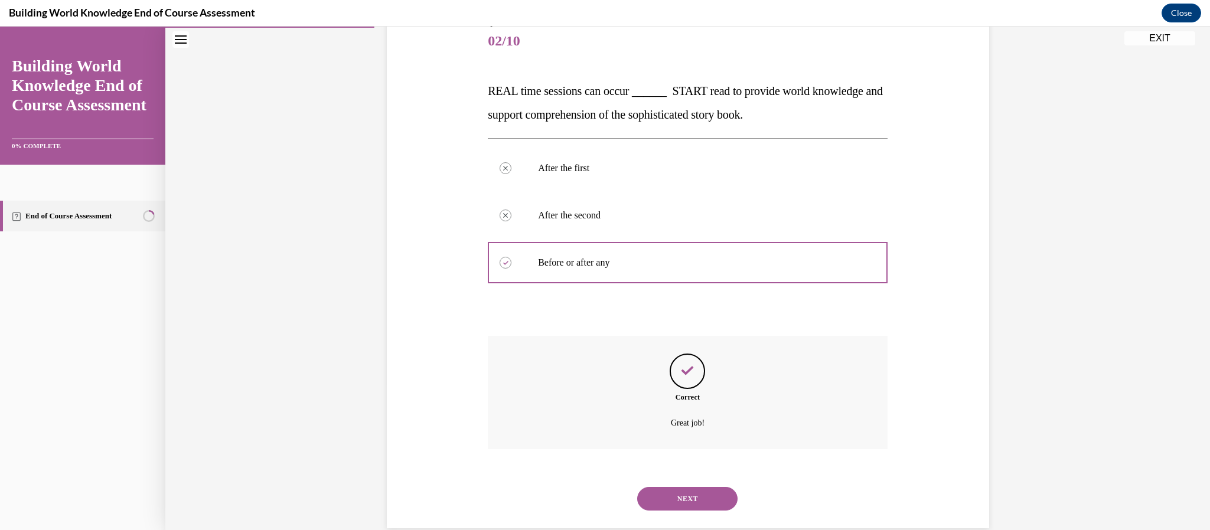
scroll to position [167, 0]
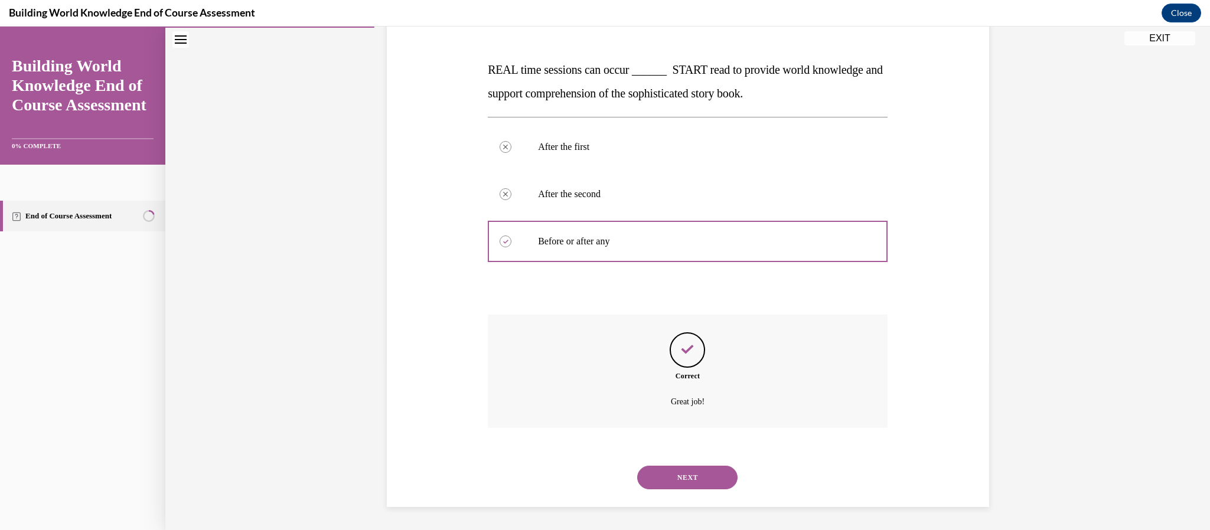
click at [678, 473] on button "NEXT" at bounding box center [687, 478] width 100 height 24
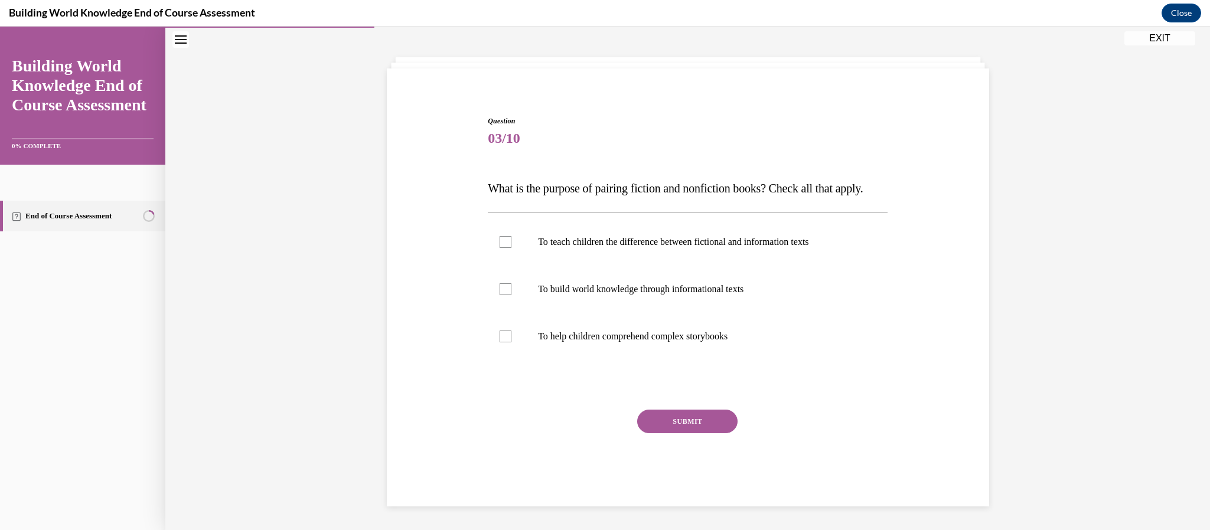
scroll to position [71, 0]
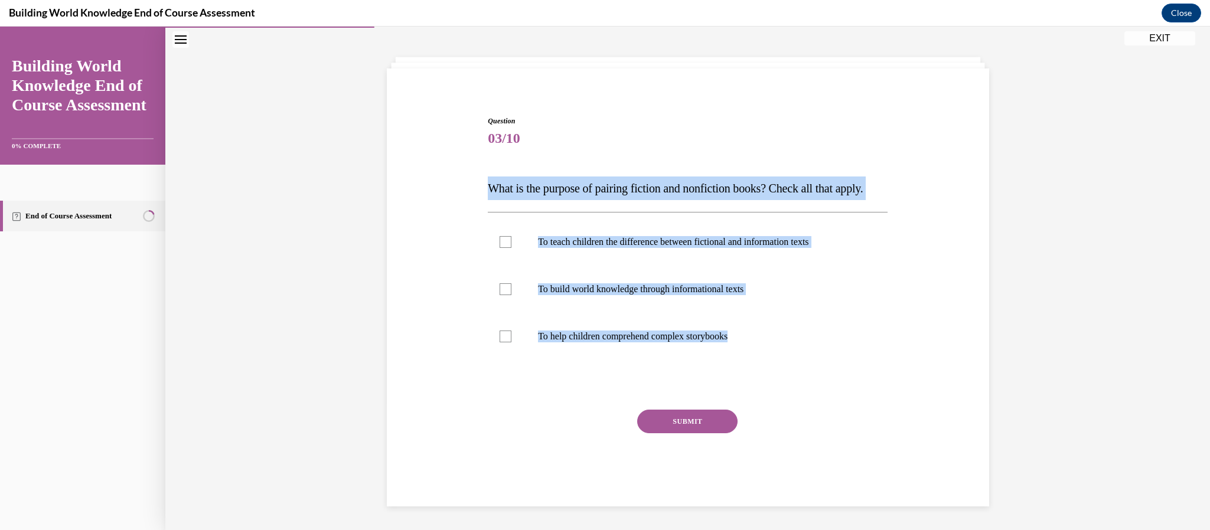
drag, startPoint x: 761, startPoint y: 345, endPoint x: 486, endPoint y: 167, distance: 327.5
click at [486, 167] on div "Question 03/10 What is the purpose of pairing fiction and nonfiction books? Che…" at bounding box center [688, 302] width 406 height 409
copy div "What is the purpose of pairing fiction and nonfiction books? Check all that app…"
click at [514, 288] on label "To build world knowledge through informational texts" at bounding box center [688, 289] width 400 height 47
click at [511, 288] on input "To build world knowledge through informational texts" at bounding box center [506, 289] width 12 height 12
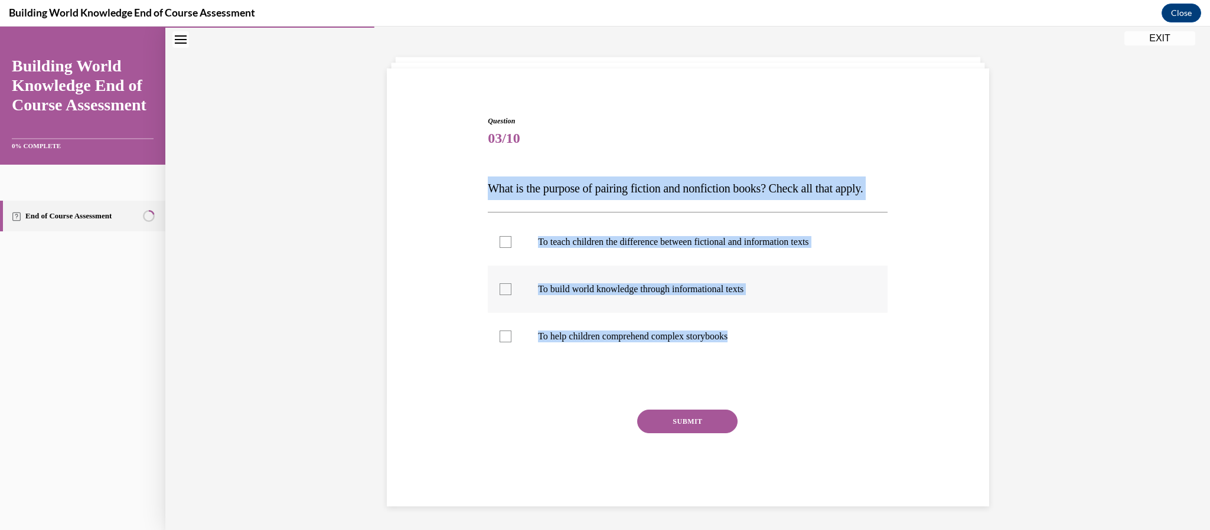
checkbox input "true"
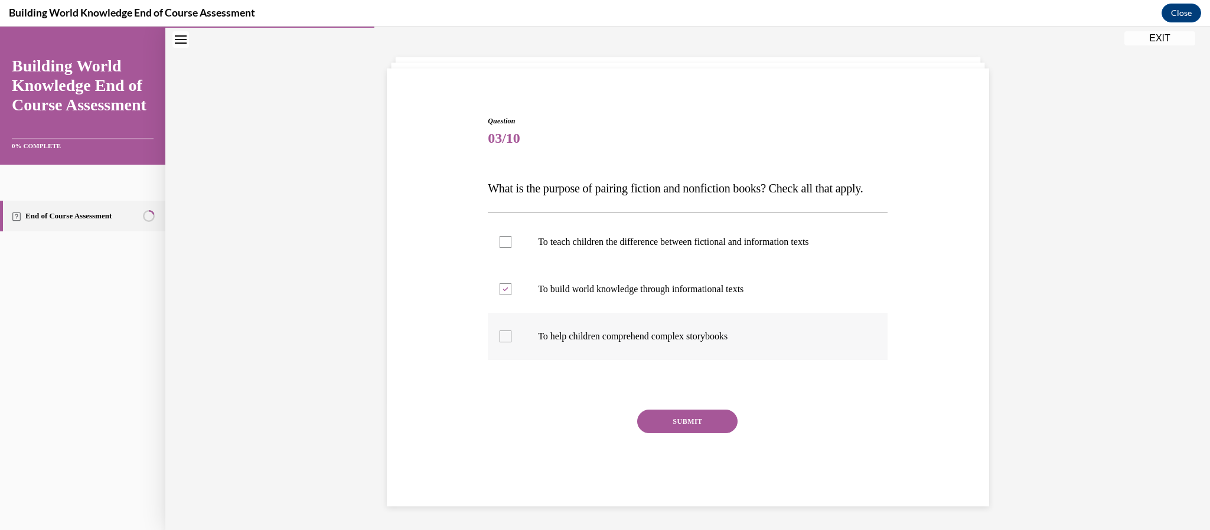
click at [502, 347] on label "To help children comprehend complex storybooks" at bounding box center [688, 336] width 400 height 47
click at [502, 342] on input "To help children comprehend complex storybooks" at bounding box center [506, 337] width 12 height 12
checkbox input "true"
click at [652, 417] on button "SUBMIT" at bounding box center [687, 422] width 100 height 24
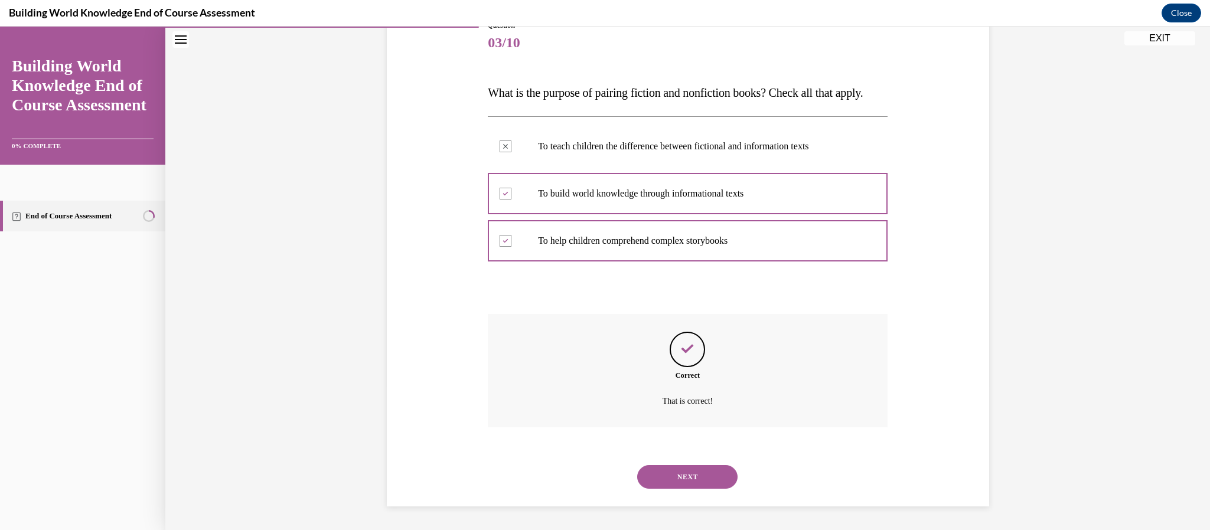
scroll to position [167, 0]
click at [1035, 404] on div "Question 03/10 What is the purpose of pairing fiction and nonfiction books? Che…" at bounding box center [687, 225] width 1044 height 611
click at [720, 477] on button "NEXT" at bounding box center [687, 477] width 100 height 24
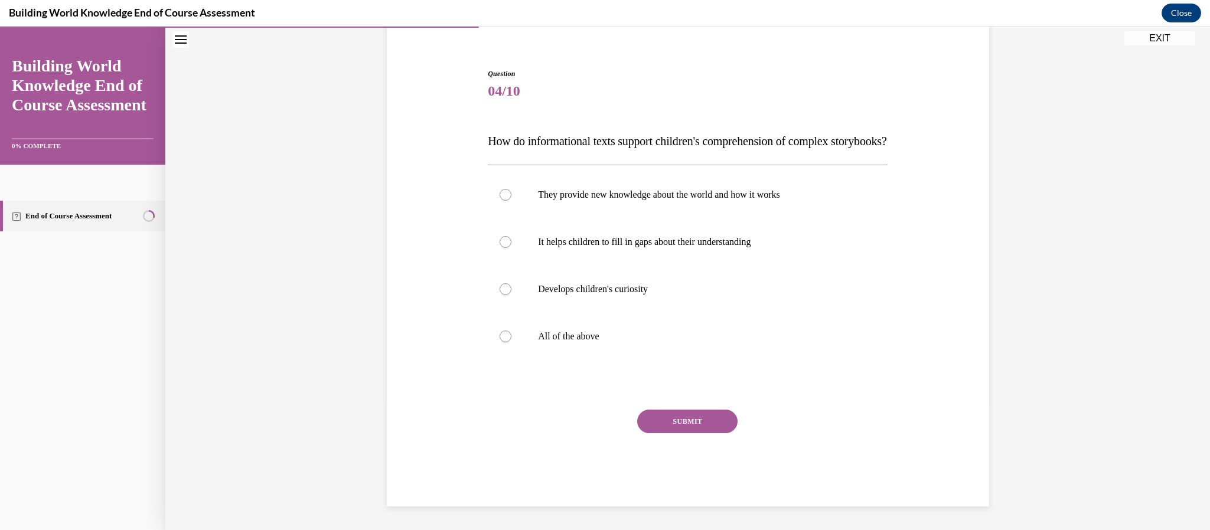
scroll to position [119, 0]
click at [592, 332] on p "All of the above" at bounding box center [698, 337] width 320 height 12
click at [511, 332] on input "All of the above" at bounding box center [506, 337] width 12 height 12
radio input "true"
click at [678, 418] on button "SUBMIT" at bounding box center [687, 422] width 100 height 24
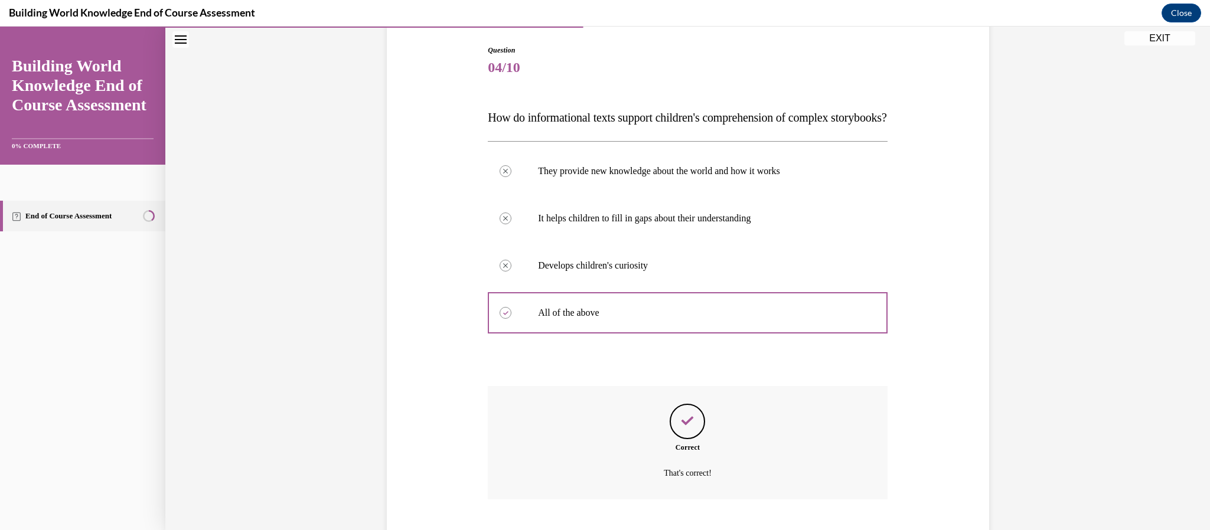
scroll to position [214, 0]
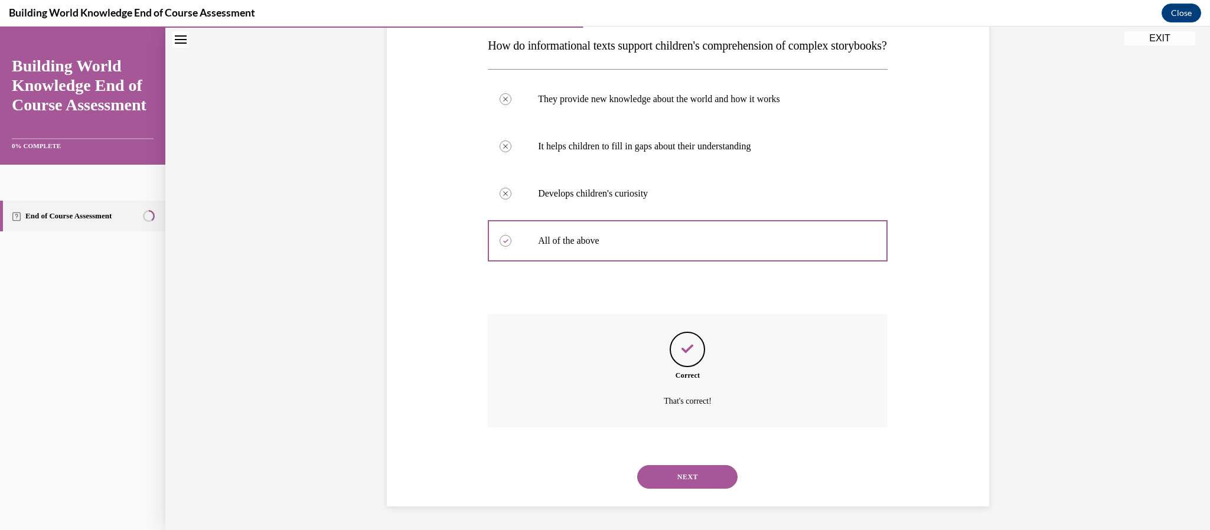
click at [697, 486] on button "NEXT" at bounding box center [687, 477] width 100 height 24
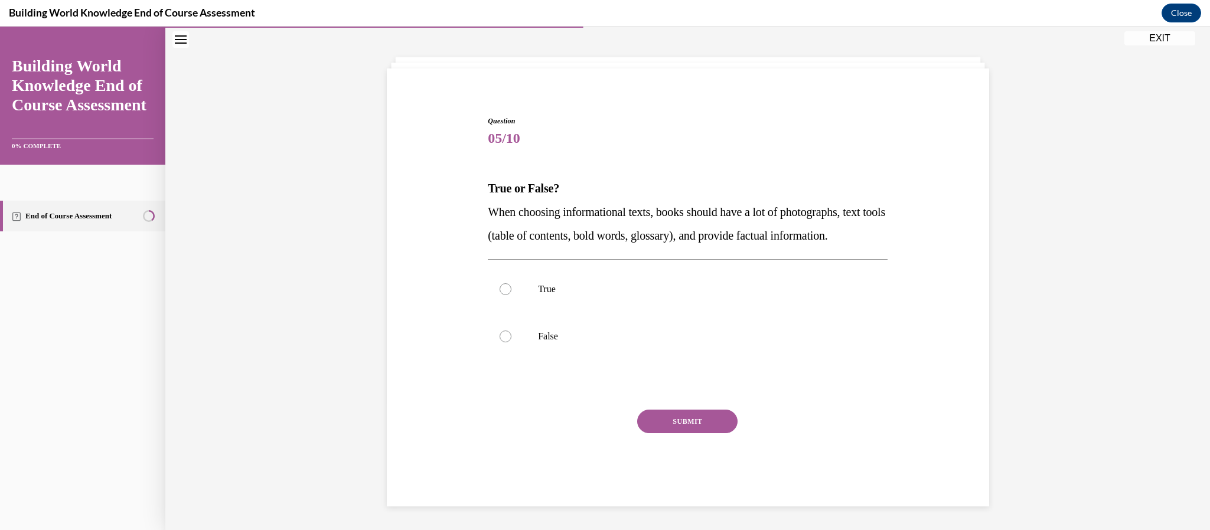
scroll to position [71, 0]
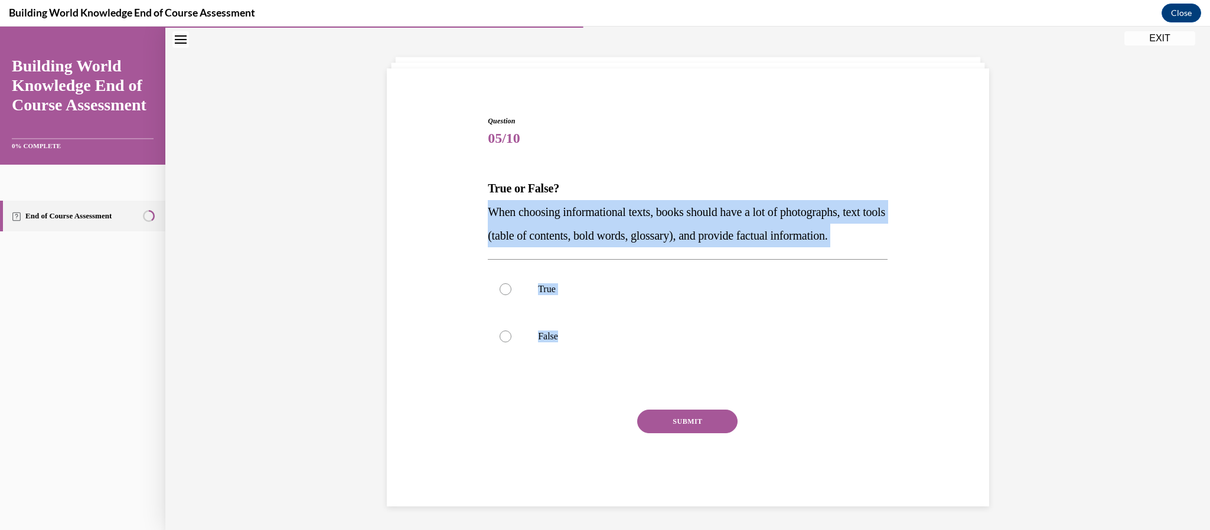
drag, startPoint x: 573, startPoint y: 335, endPoint x: 482, endPoint y: 184, distance: 176.6
click at [482, 184] on div "Question 05/10 True or False? When choosing informational texts, books should h…" at bounding box center [688, 293] width 608 height 426
copy div "When choosing informational texts, books should have a lot of photographs, text…"
click at [501, 284] on div at bounding box center [506, 289] width 12 height 12
click at [501, 284] on input "True" at bounding box center [506, 289] width 12 height 12
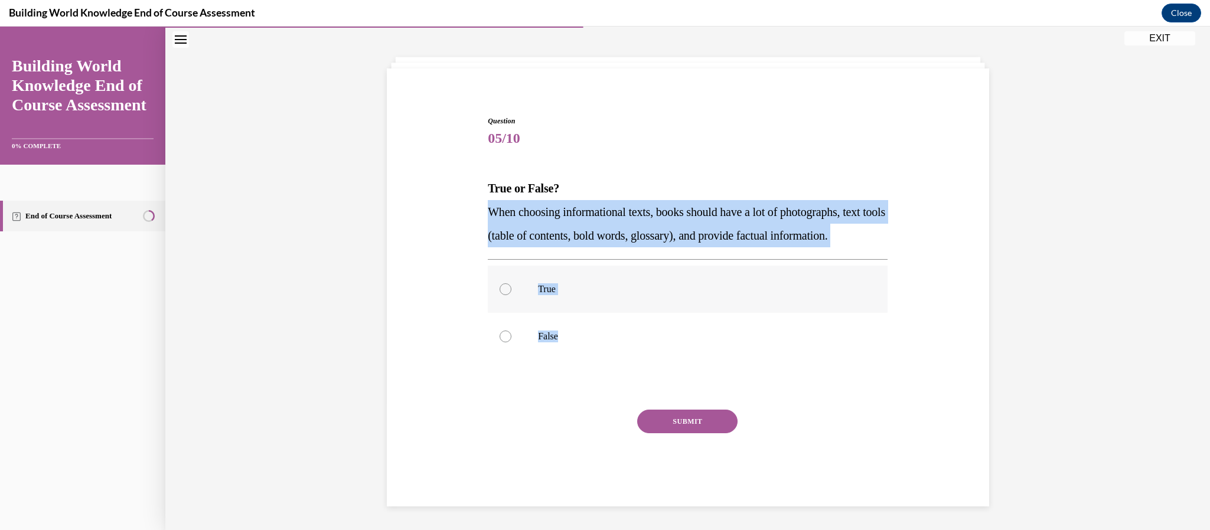
radio input "true"
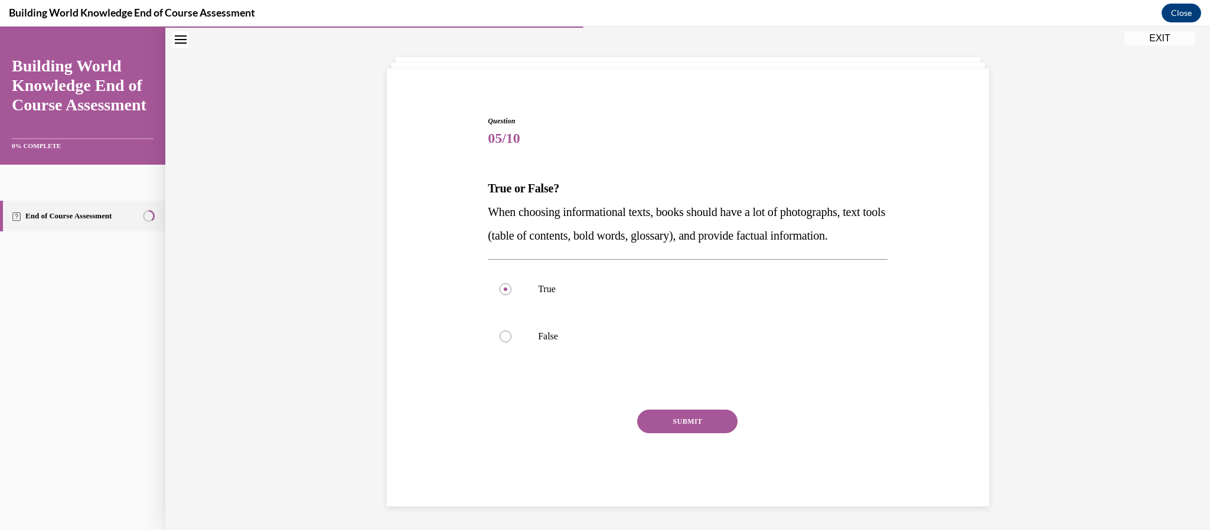
click at [645, 417] on button "SUBMIT" at bounding box center [687, 422] width 100 height 24
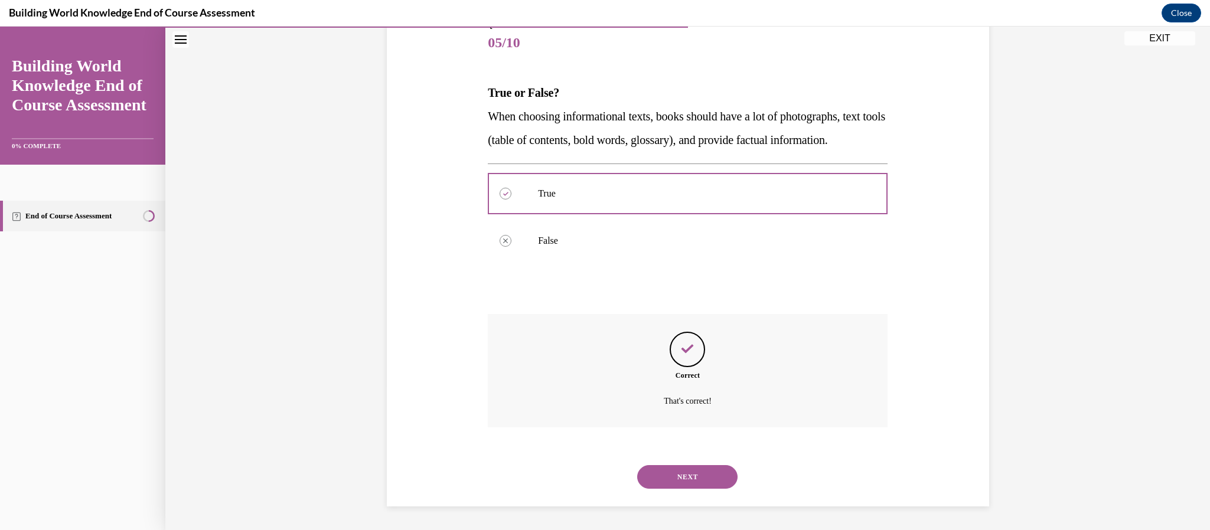
scroll to position [167, 0]
click at [662, 486] on button "NEXT" at bounding box center [687, 477] width 100 height 24
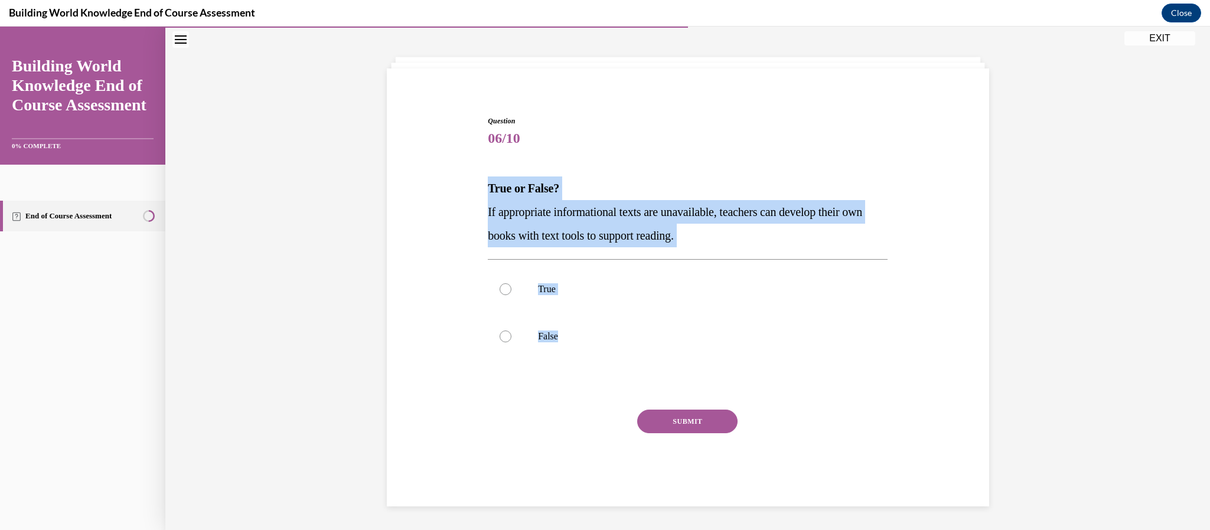
drag, startPoint x: 580, startPoint y: 345, endPoint x: 482, endPoint y: 187, distance: 185.9
click at [482, 187] on div "Question 06/10 True or False? If appropriate informational texts are unavailabl…" at bounding box center [688, 293] width 608 height 426
copy div "True or False? If appropriate informational texts are unavailable, teachers can…"
click at [507, 293] on div at bounding box center [506, 289] width 12 height 12
click at [507, 293] on input "True" at bounding box center [506, 289] width 12 height 12
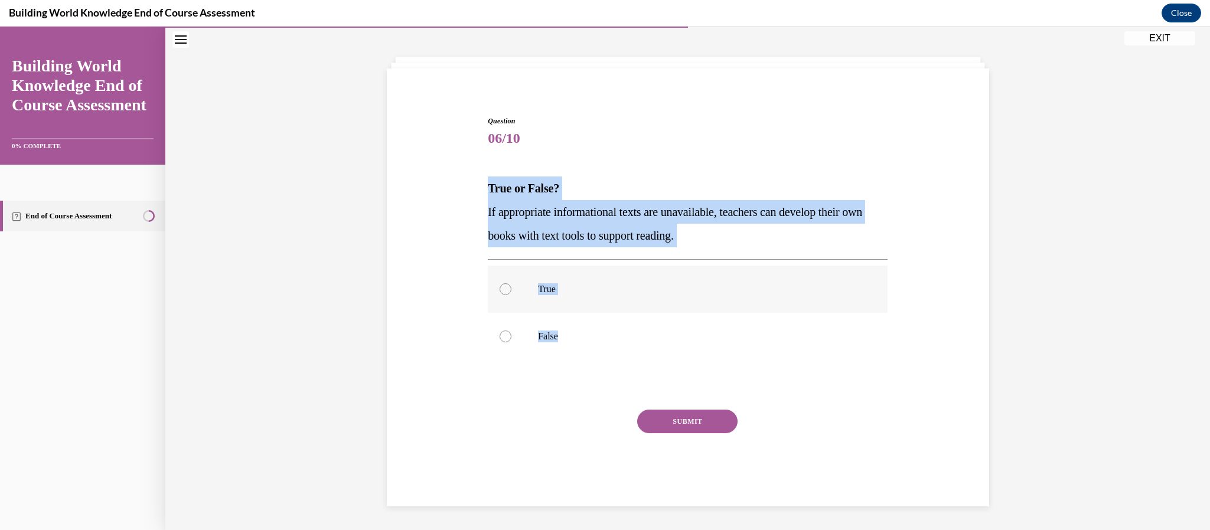
radio input "true"
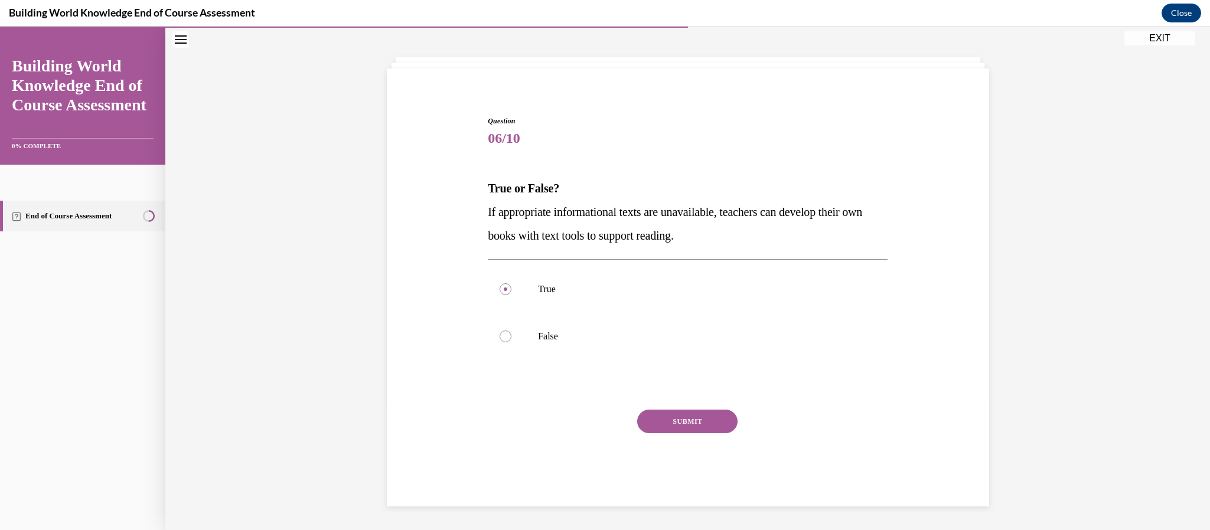
click at [690, 427] on button "SUBMIT" at bounding box center [687, 422] width 100 height 24
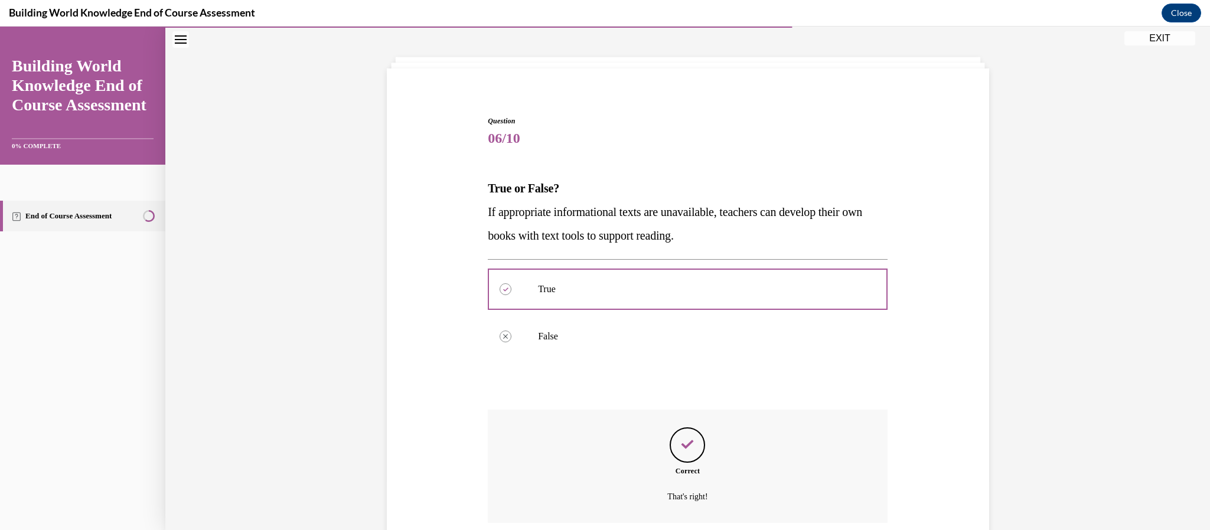
scroll to position [143, 0]
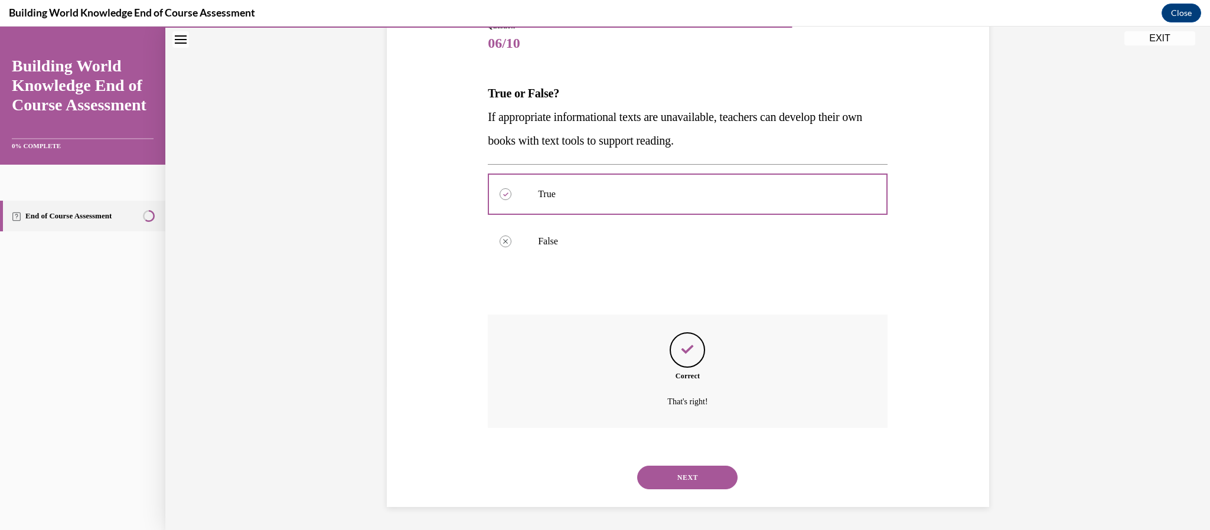
click at [687, 471] on button "NEXT" at bounding box center [687, 478] width 100 height 24
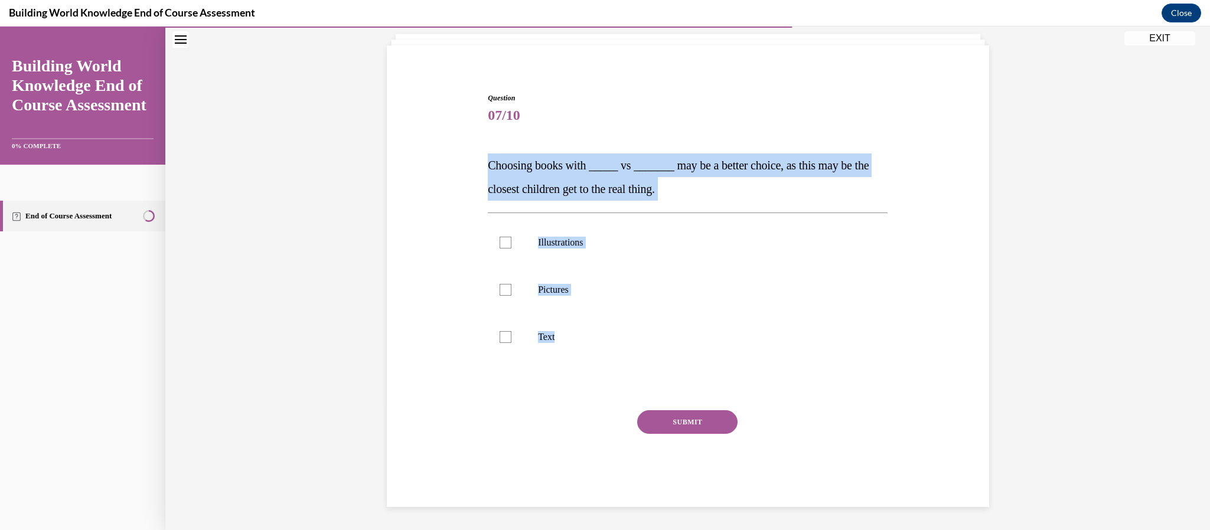
drag, startPoint x: 576, startPoint y: 345, endPoint x: 475, endPoint y: 164, distance: 207.5
click at [475, 164] on div "Question 07/10 Choosing books with _____ vs _______ may be a better choice, as …" at bounding box center [688, 282] width 608 height 450
copy div "Choosing books with _____ vs _______ may be a better choice, as this may be the…"
click at [425, 169] on div "Question 07/10 Choosing books with _____ vs _______ may be a better choice, as …" at bounding box center [688, 282] width 608 height 450
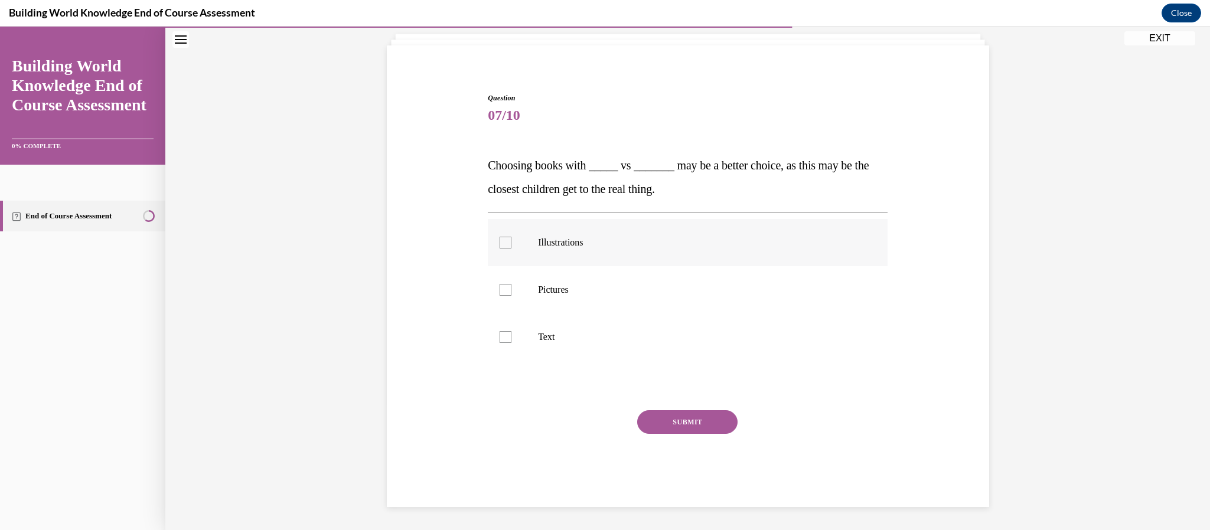
click at [505, 244] on div at bounding box center [506, 243] width 12 height 12
click at [505, 244] on input "Illustrations" at bounding box center [506, 243] width 12 height 12
checkbox input "true"
click at [502, 291] on div at bounding box center [506, 290] width 12 height 12
click at [502, 291] on input "Pictures" at bounding box center [506, 290] width 12 height 12
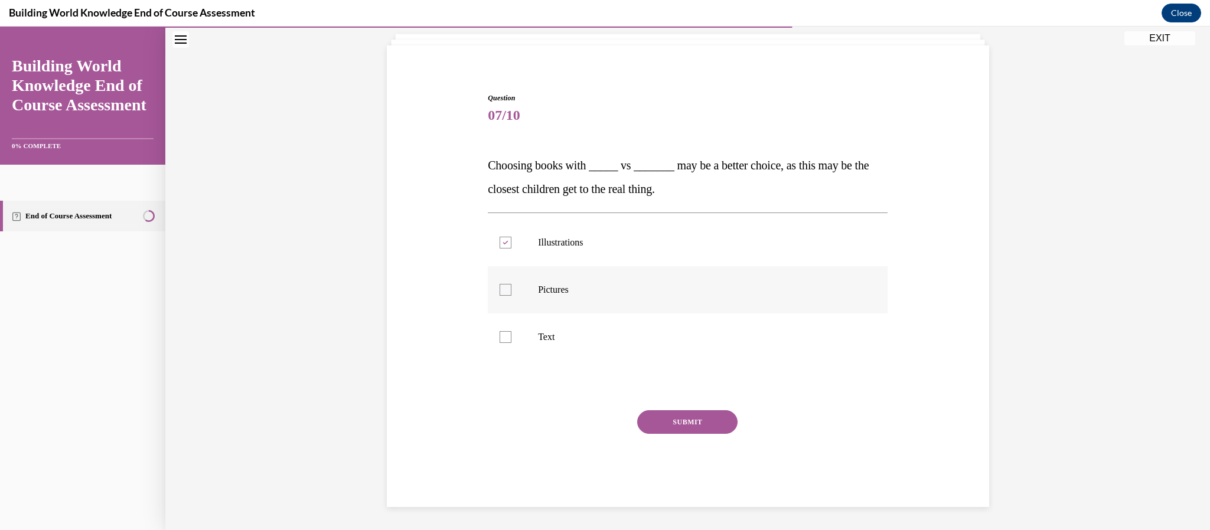
checkbox input "true"
click at [664, 418] on button "SUBMIT" at bounding box center [687, 422] width 100 height 24
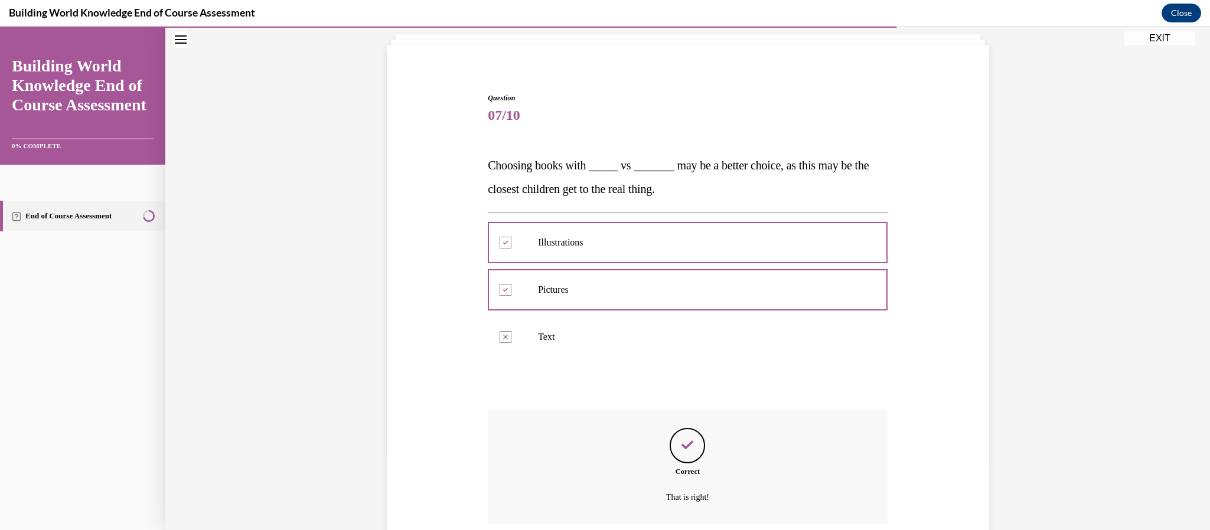
scroll to position [167, 0]
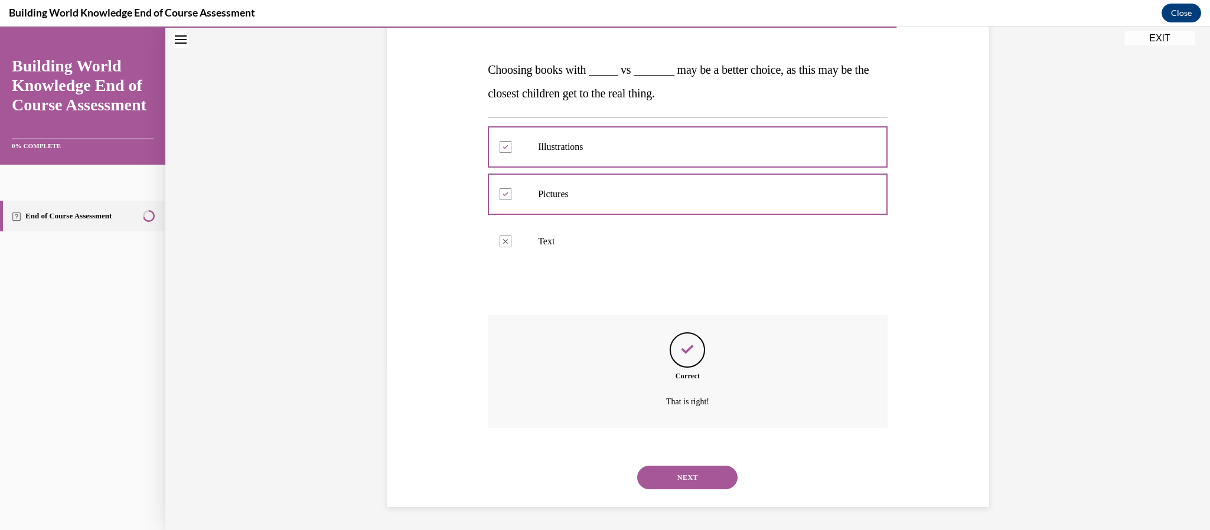
click at [702, 486] on button "NEXT" at bounding box center [687, 478] width 100 height 24
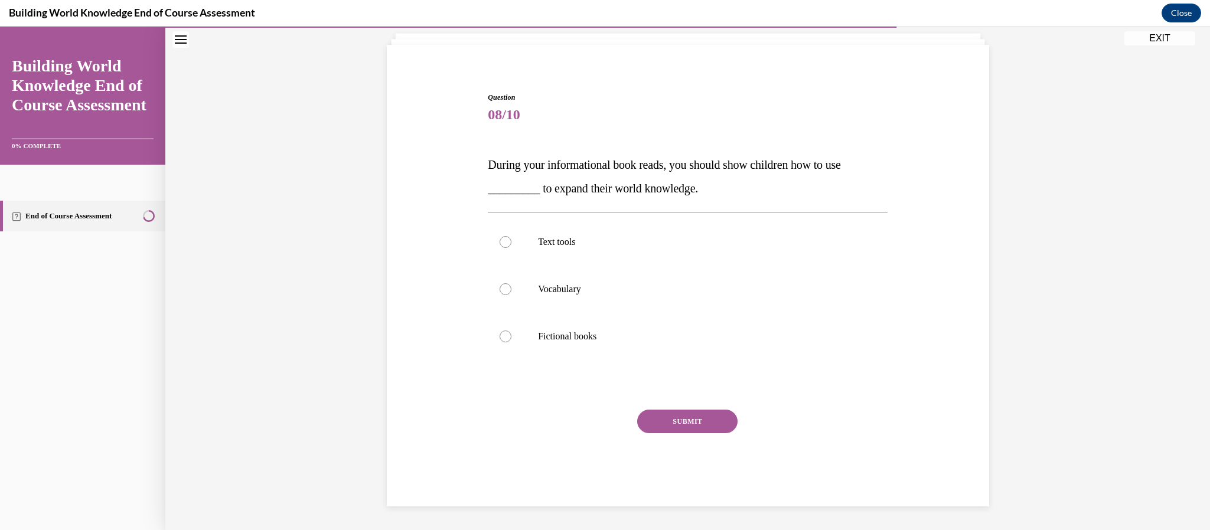
scroll to position [71, 0]
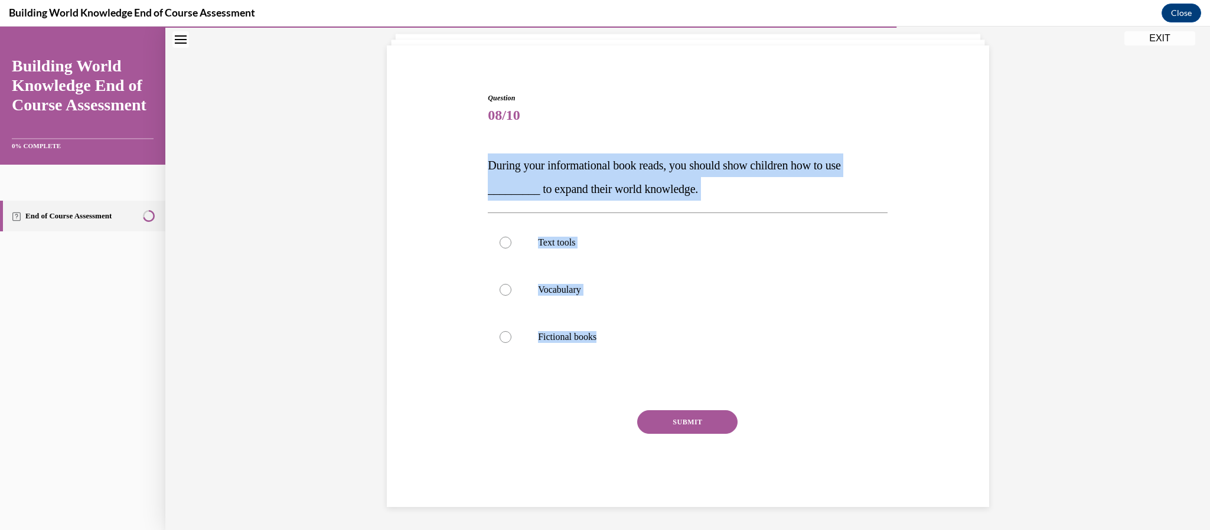
drag, startPoint x: 609, startPoint y: 342, endPoint x: 491, endPoint y: 169, distance: 209.8
click at [491, 169] on div "Question 08/10 During your informational book reads, you should show children h…" at bounding box center [688, 300] width 400 height 414
copy div "During your informational book reads, you should show children how to use _____…"
click at [505, 242] on div at bounding box center [506, 243] width 12 height 12
click at [505, 242] on input "Text tools" at bounding box center [506, 243] width 12 height 12
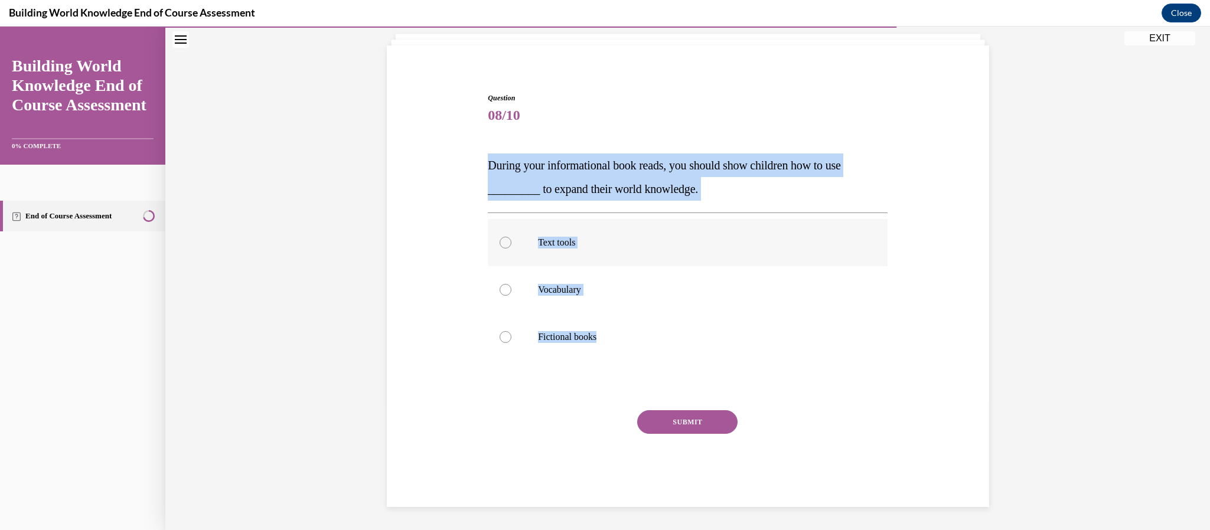
radio input "true"
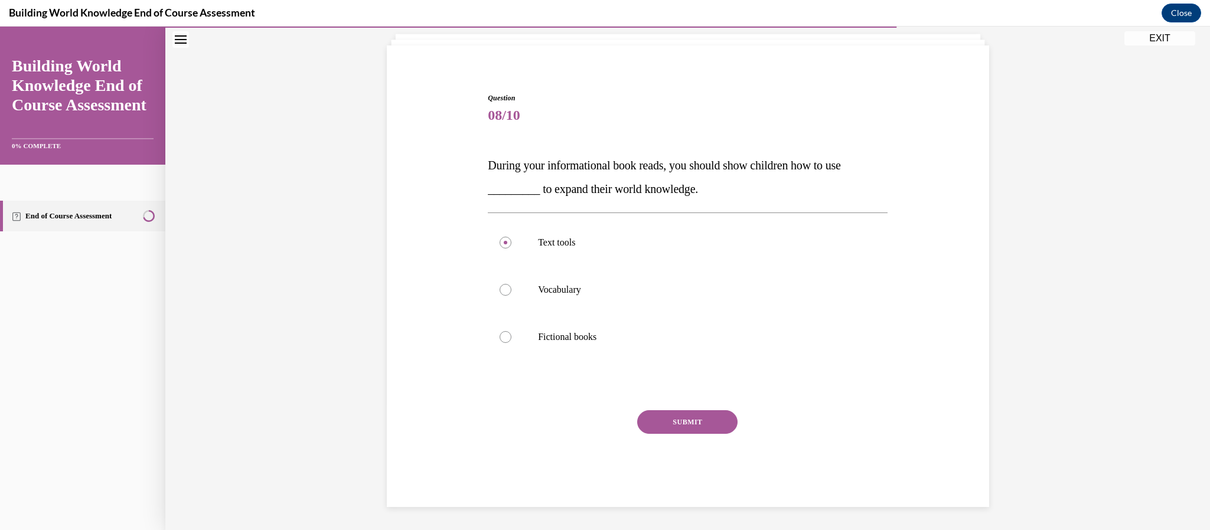
click at [704, 416] on button "SUBMIT" at bounding box center [687, 422] width 100 height 24
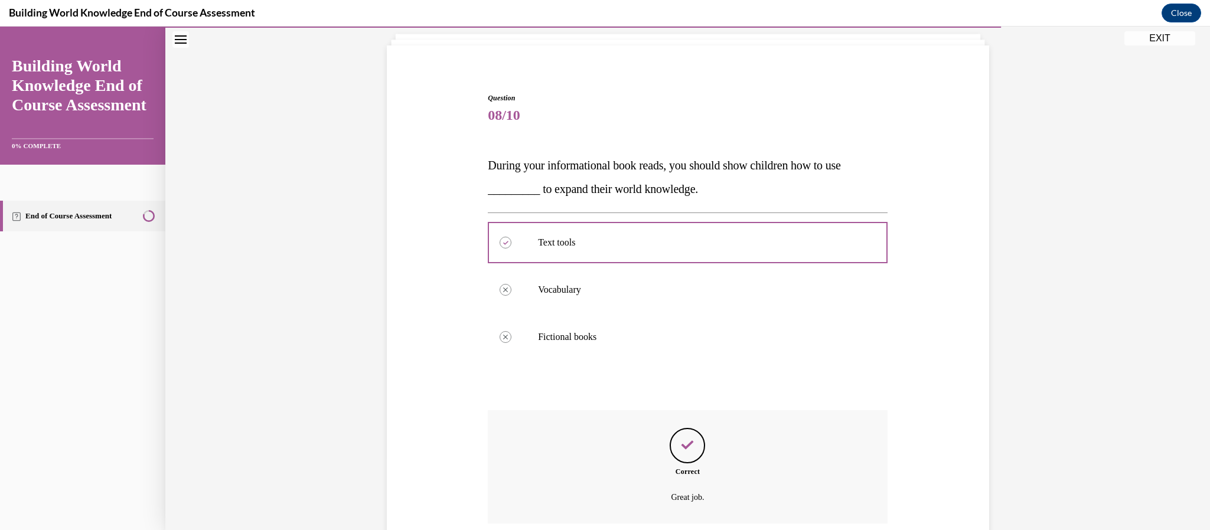
scroll to position [167, 0]
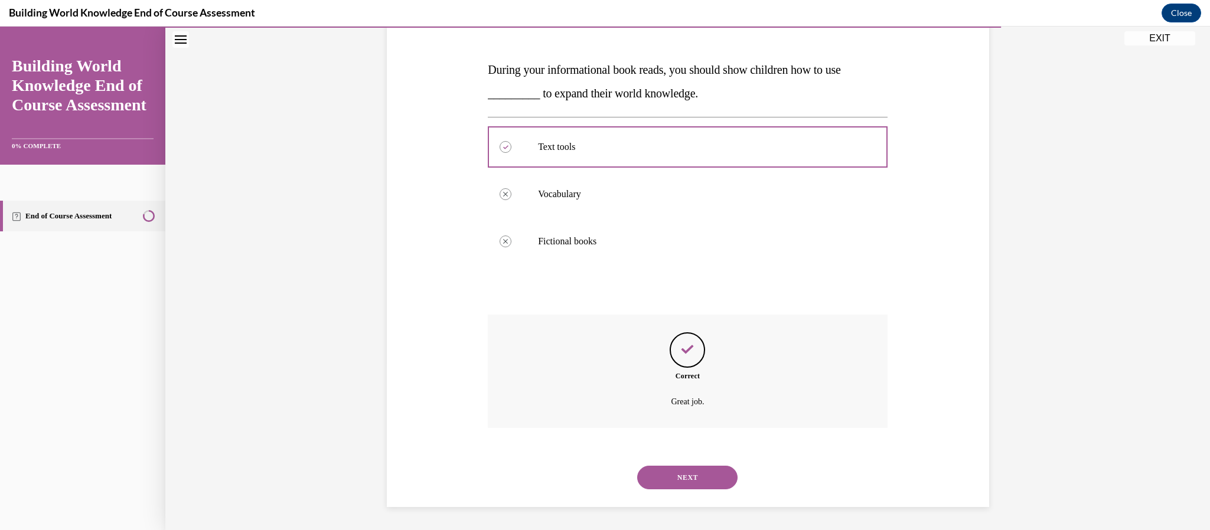
click at [705, 474] on button "NEXT" at bounding box center [687, 478] width 100 height 24
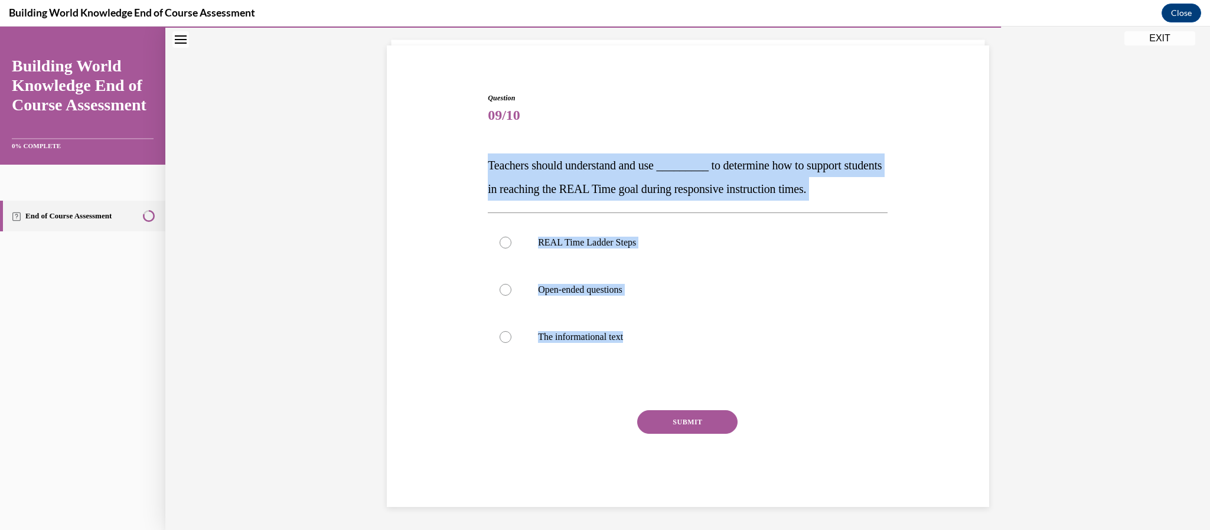
drag, startPoint x: 636, startPoint y: 338, endPoint x: 488, endPoint y: 166, distance: 227.3
click at [488, 166] on div "Question 09/10 Teachers should understand and use _________ to determine how to…" at bounding box center [688, 300] width 400 height 414
copy div "Teachers should understand and use _________ to determine how to support studen…"
click at [572, 240] on p "REAL Time Ladder Steps" at bounding box center [698, 243] width 320 height 12
click at [511, 240] on input "REAL Time Ladder Steps" at bounding box center [506, 243] width 12 height 12
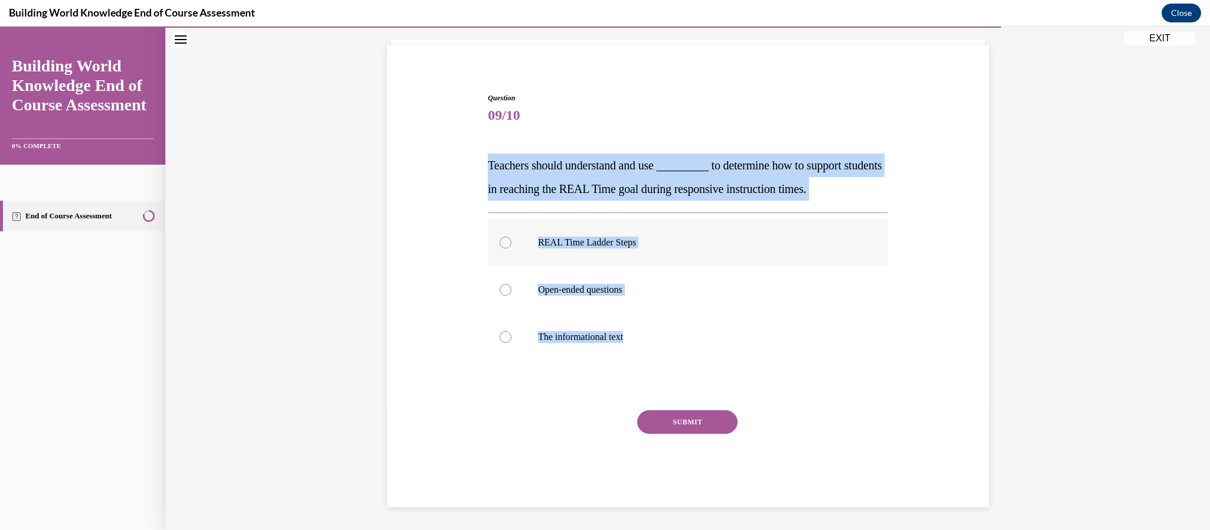
radio input "true"
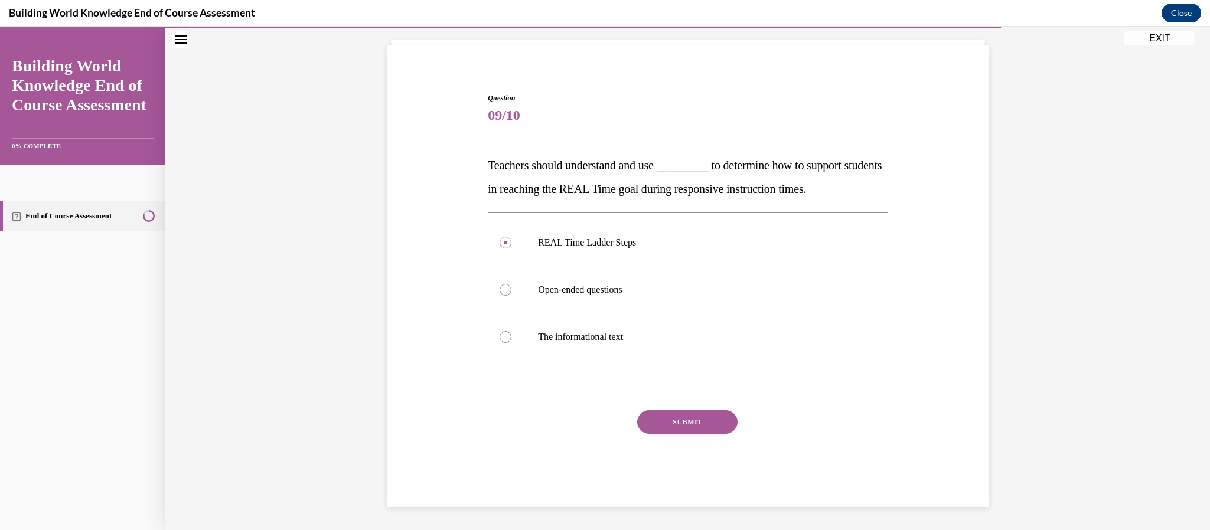
click at [685, 417] on button "SUBMIT" at bounding box center [687, 422] width 100 height 24
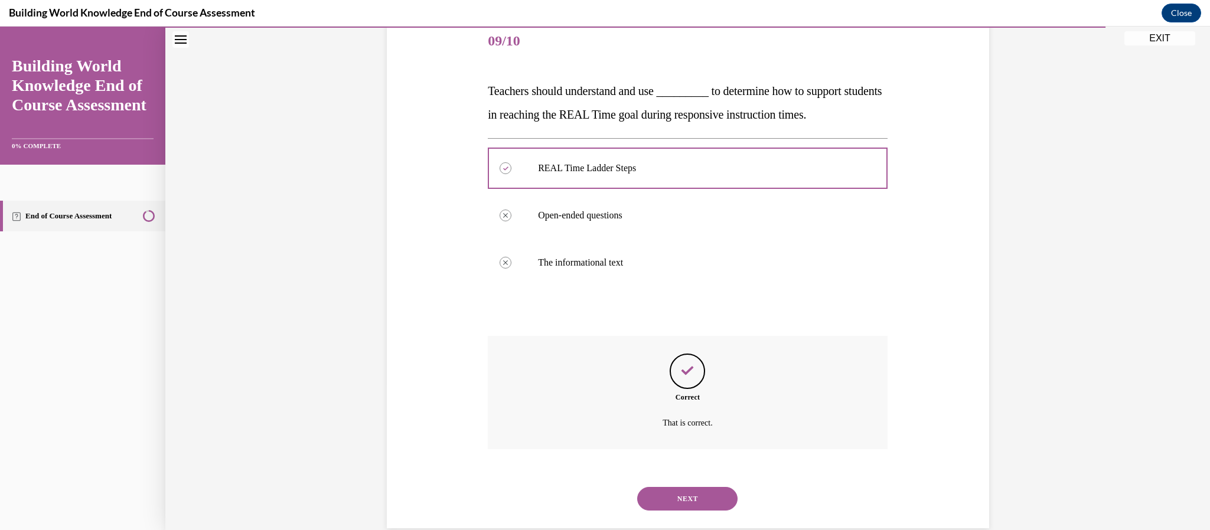
scroll to position [167, 0]
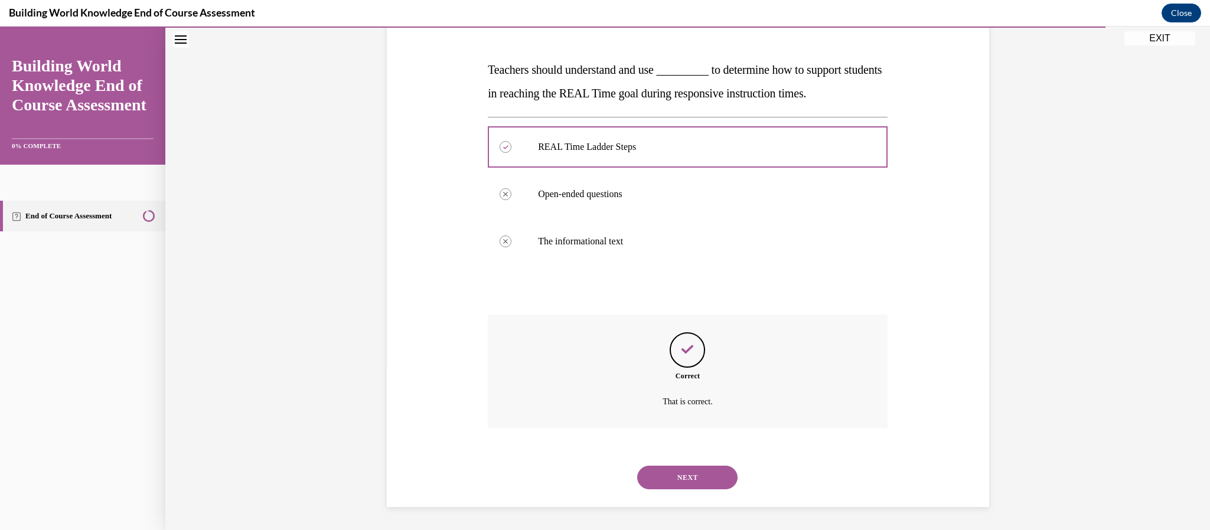
click at [705, 470] on button "NEXT" at bounding box center [687, 478] width 100 height 24
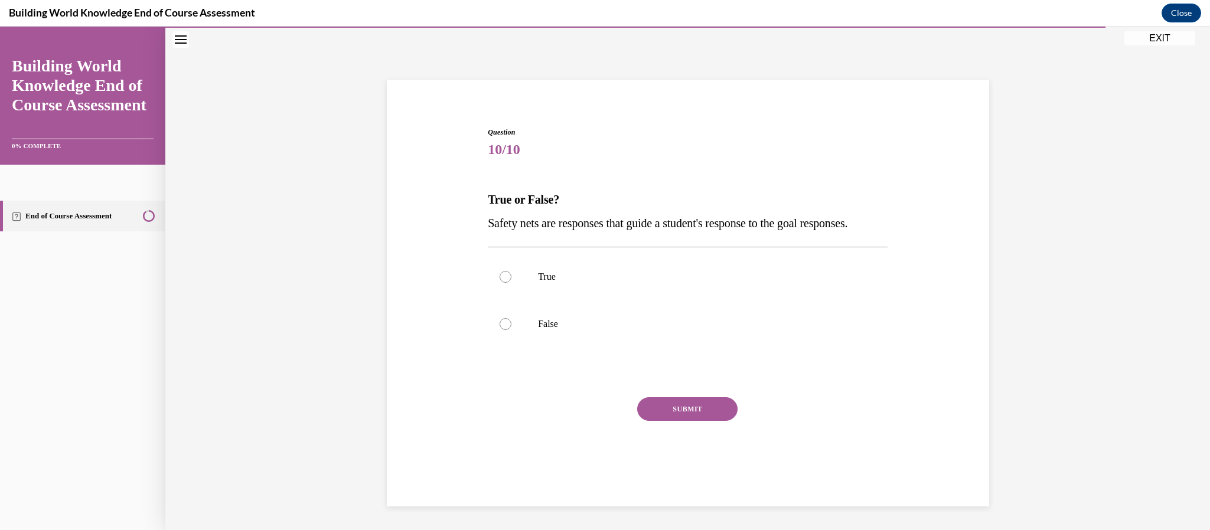
scroll to position [48, 0]
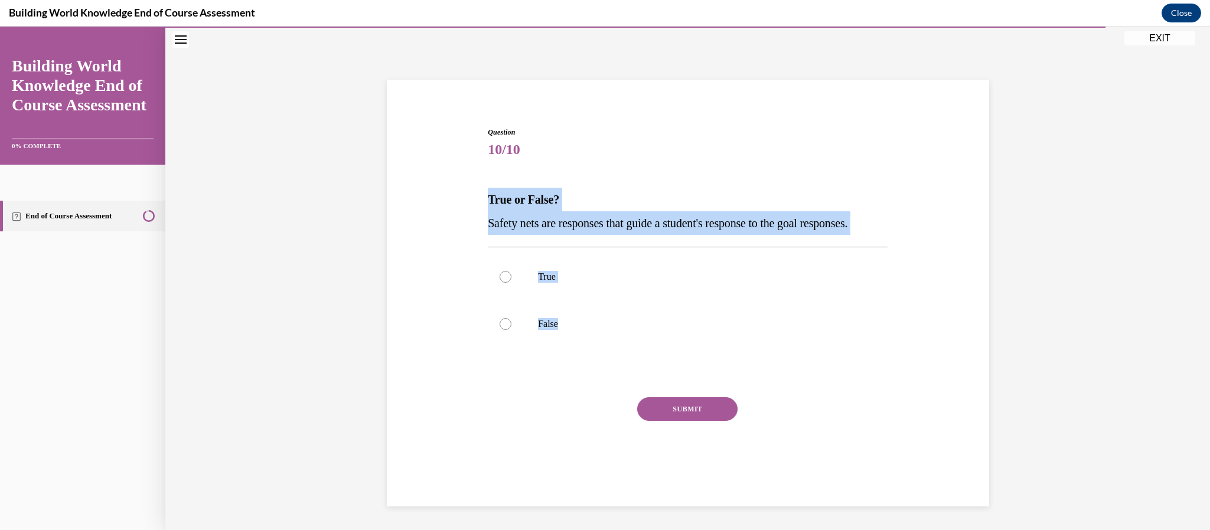
drag, startPoint x: 595, startPoint y: 342, endPoint x: 483, endPoint y: 192, distance: 187.4
click at [483, 192] on div "Question 10/10 True or False? Safety nets are responses that guide a student's …" at bounding box center [688, 293] width 608 height 403
copy div "True or False? Safety nets are responses that guide a student's response to the…"
click at [507, 283] on div at bounding box center [506, 277] width 12 height 12
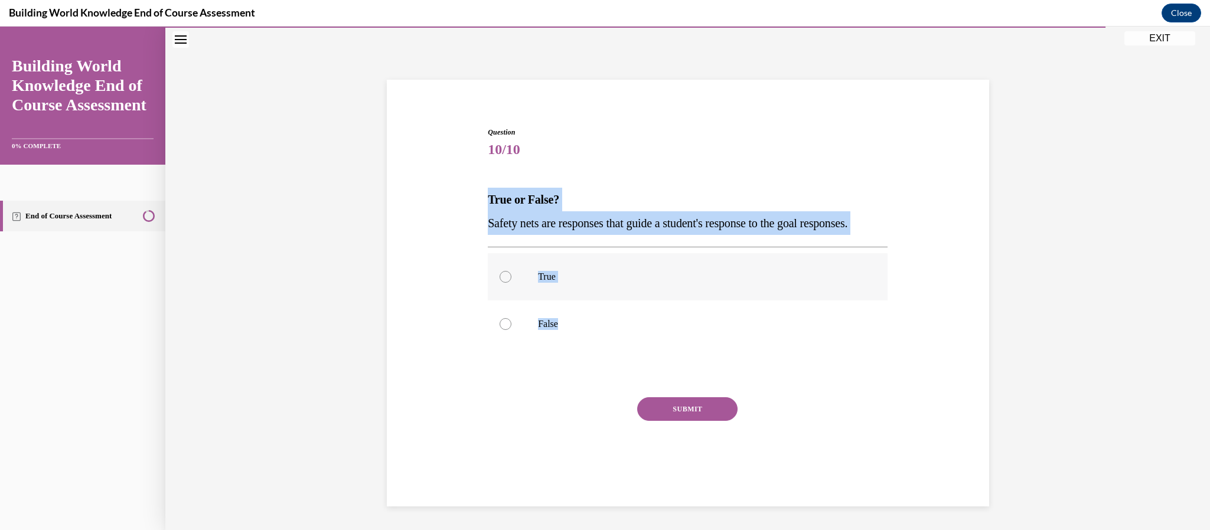
click at [507, 283] on input "True" at bounding box center [506, 277] width 12 height 12
radio input "true"
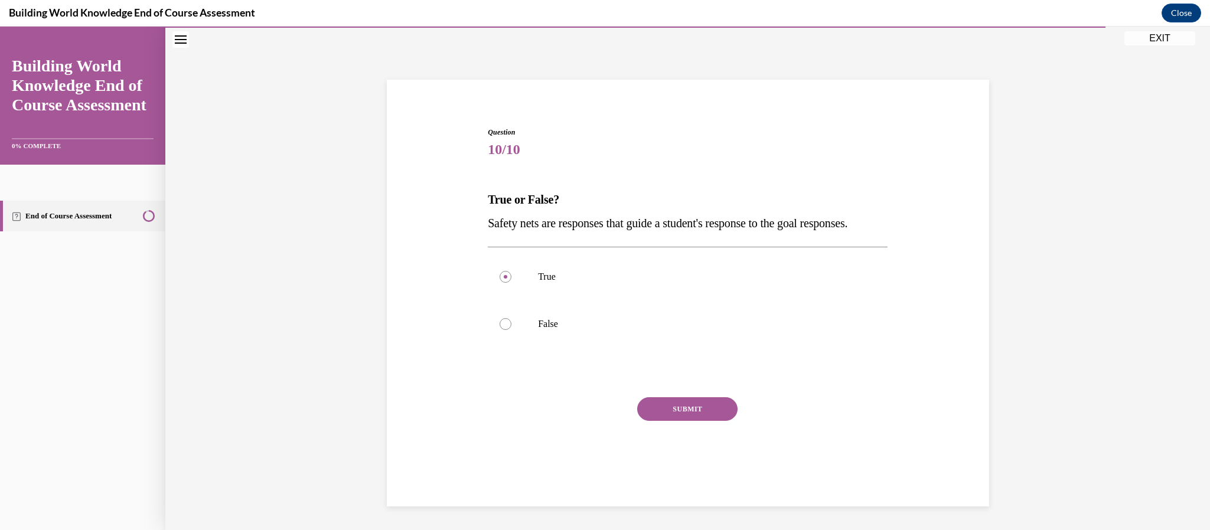
click at [707, 421] on button "SUBMIT" at bounding box center [687, 409] width 100 height 24
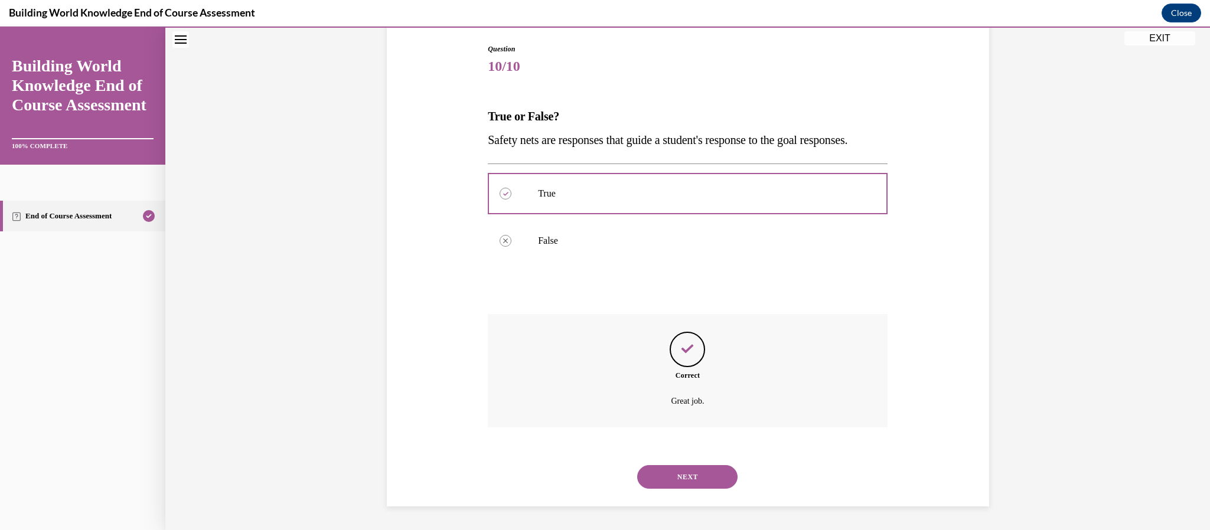
scroll to position [143, 0]
click at [696, 463] on div "NEXT" at bounding box center [688, 476] width 400 height 47
click at [696, 478] on button "NEXT" at bounding box center [687, 477] width 100 height 24
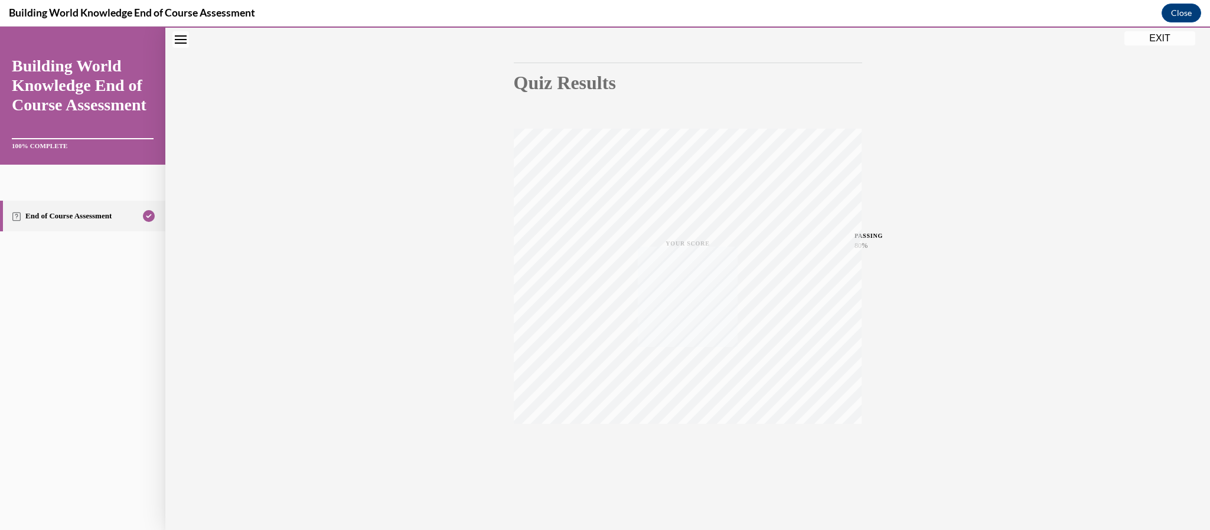
scroll to position [102, 0]
click at [1163, 40] on button "EXIT" at bounding box center [1159, 38] width 71 height 14
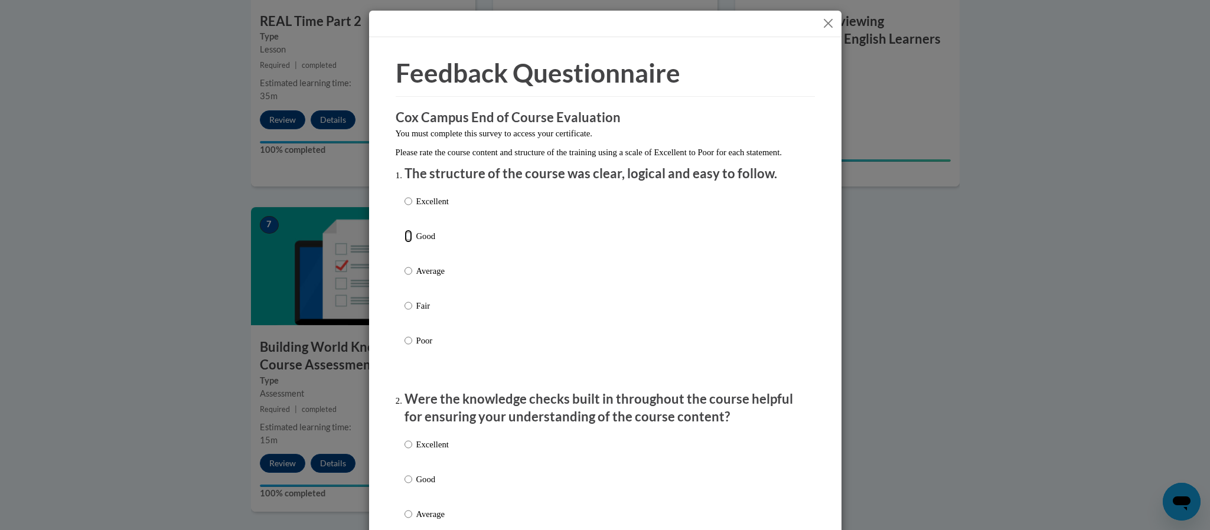
click at [409, 243] on input "Good" at bounding box center [408, 236] width 8 height 13
radio input "true"
click at [941, 365] on div "Feedback Questionnaire Rate Course Comments Cox Campus End of Course Evaluation…" at bounding box center [605, 265] width 1210 height 530
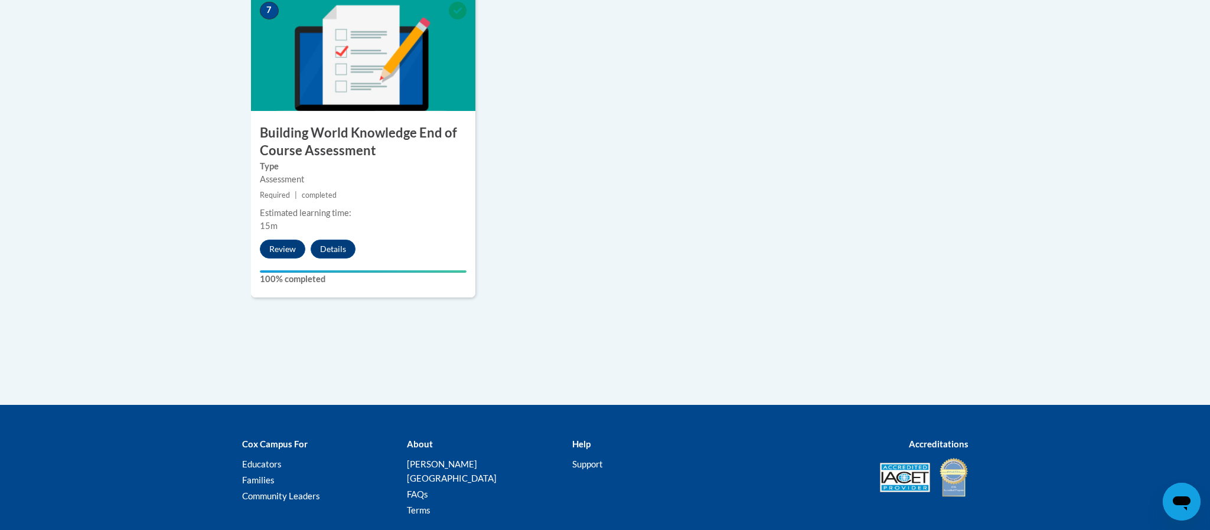
scroll to position [1056, 0]
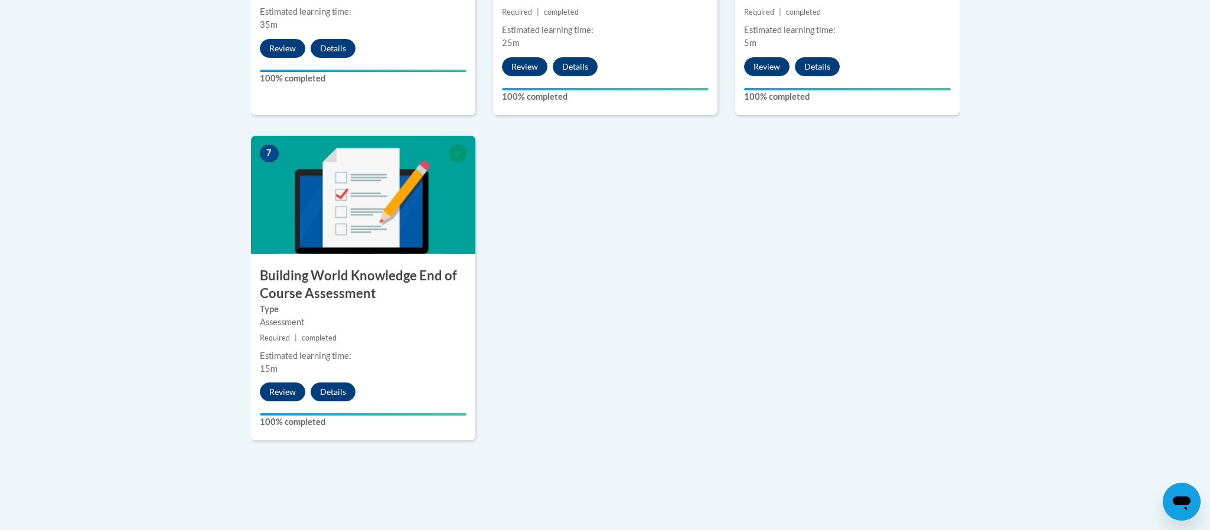
scroll to position [915, 0]
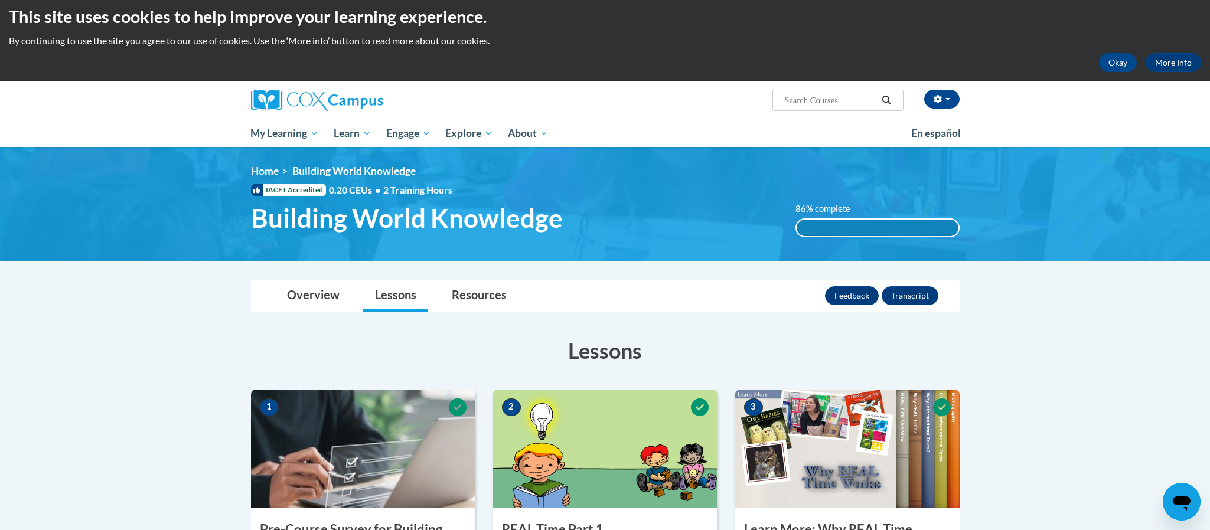
scroll to position [0, 0]
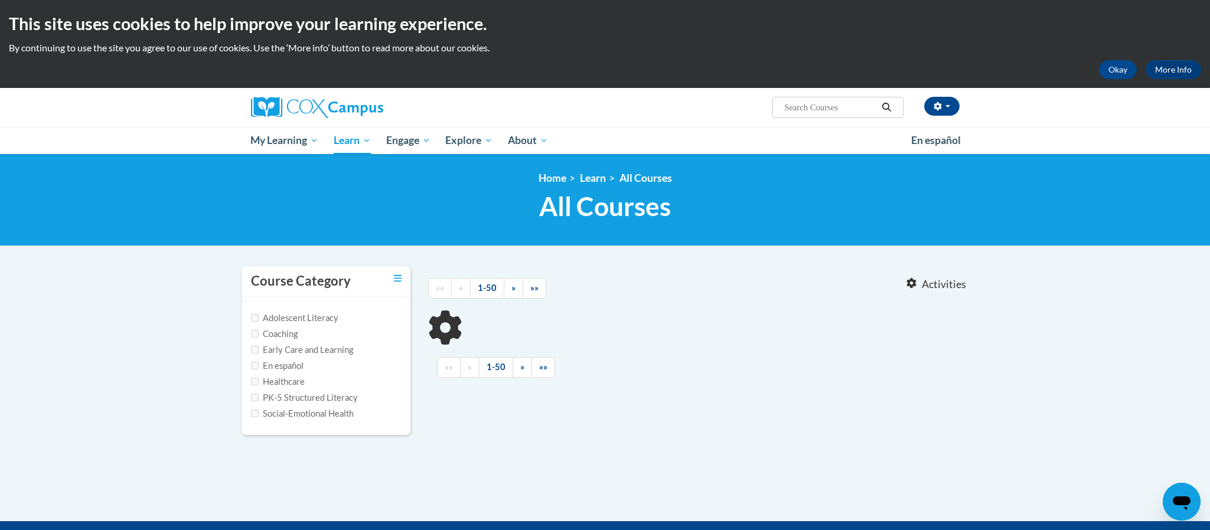
type input "playing outdoors"
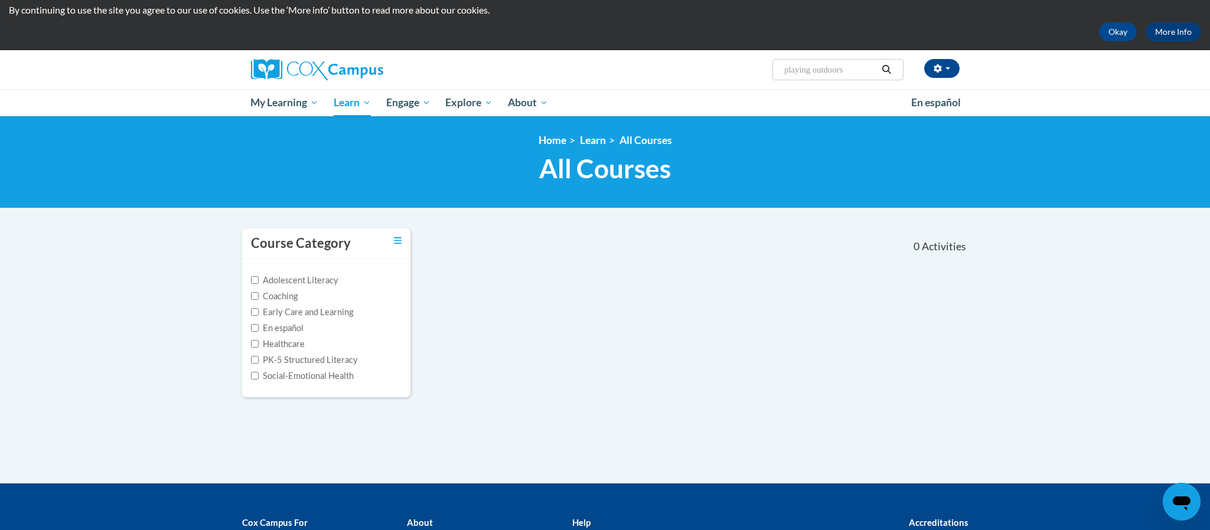
scroll to position [35, 0]
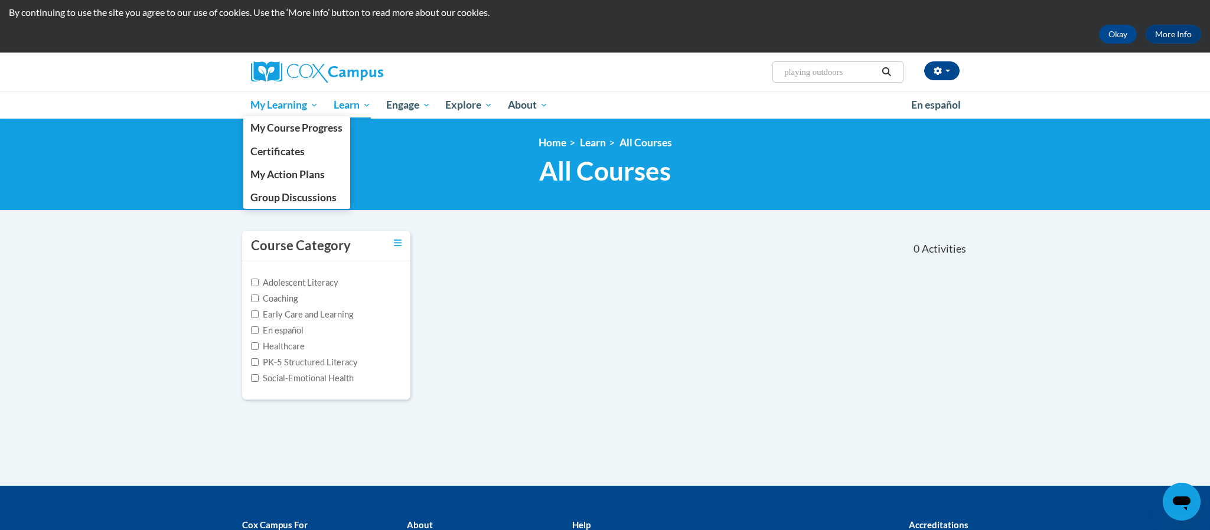
click at [290, 103] on span "My Learning" at bounding box center [284, 105] width 68 height 14
click at [296, 126] on span "My Course Progress" at bounding box center [296, 128] width 92 height 12
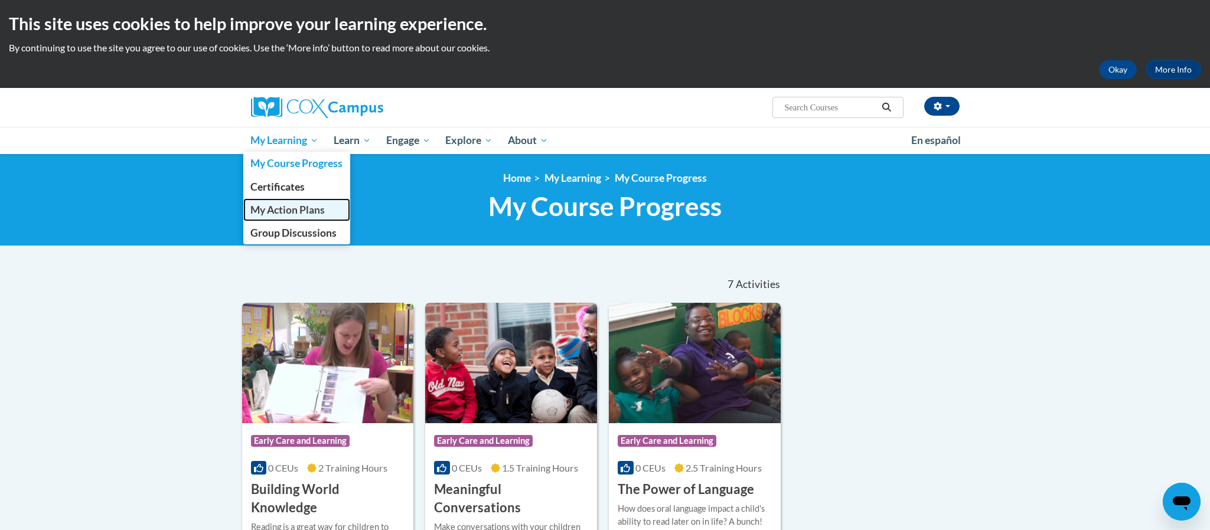
click at [308, 210] on span "My Action Plans" at bounding box center [287, 210] width 74 height 12
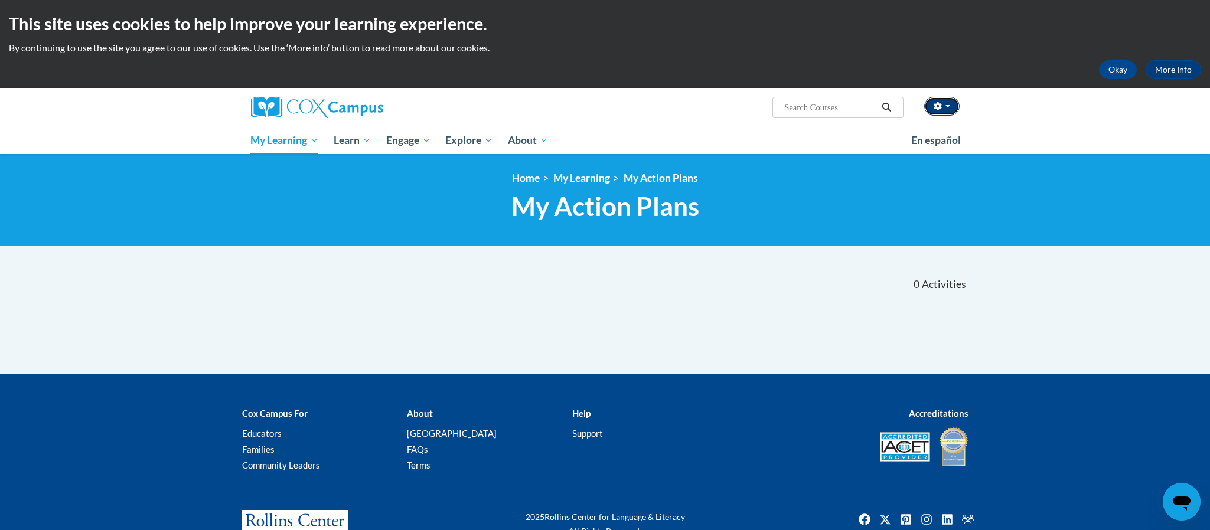
click at [952, 107] on button "button" at bounding box center [941, 106] width 35 height 19
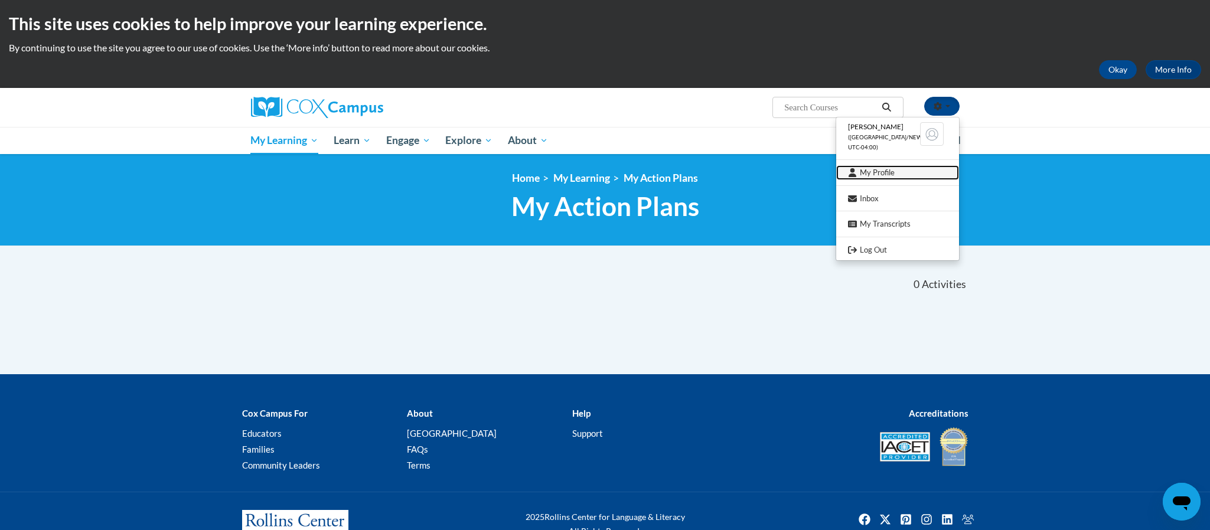
click at [886, 176] on link "My Profile" at bounding box center [897, 172] width 123 height 15
